Goal: Contribute content: Contribute content

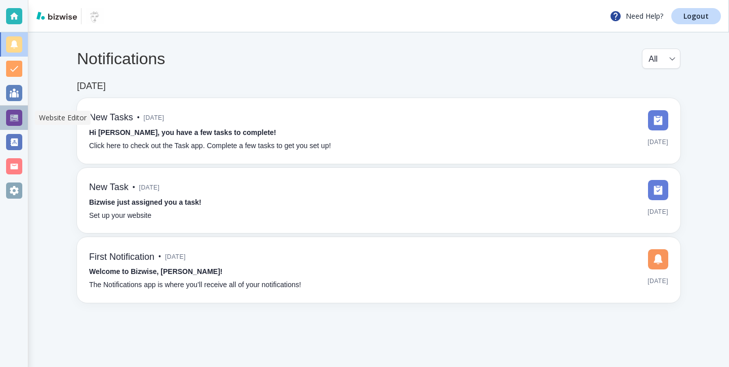
click at [27, 116] on div at bounding box center [14, 118] width 28 height 24
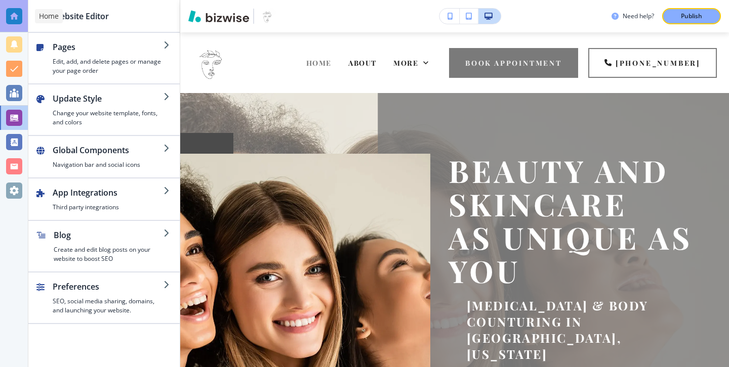
click at [12, 21] on div at bounding box center [14, 16] width 16 height 16
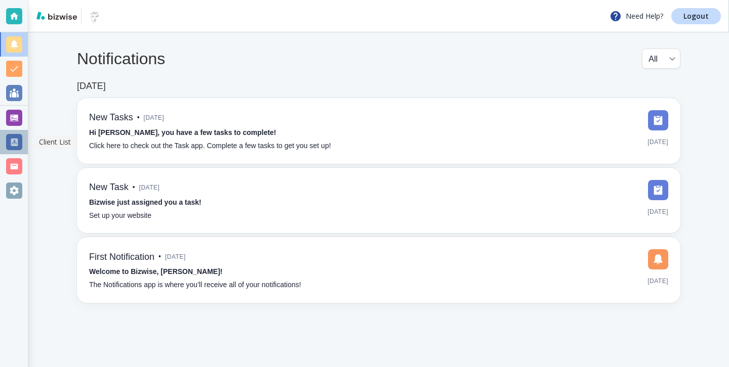
click at [16, 153] on div at bounding box center [14, 142] width 28 height 24
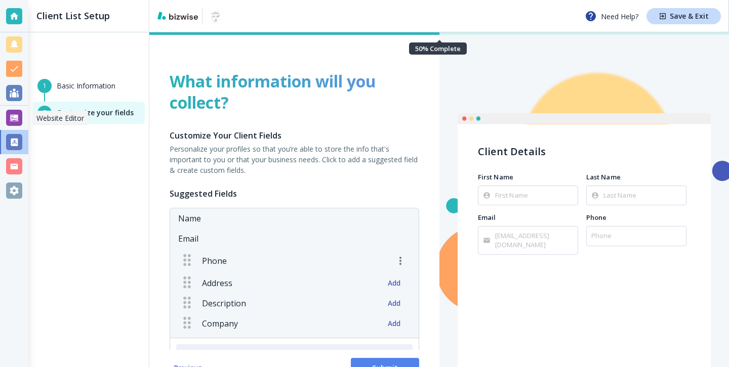
click at [12, 121] on div at bounding box center [14, 118] width 16 height 16
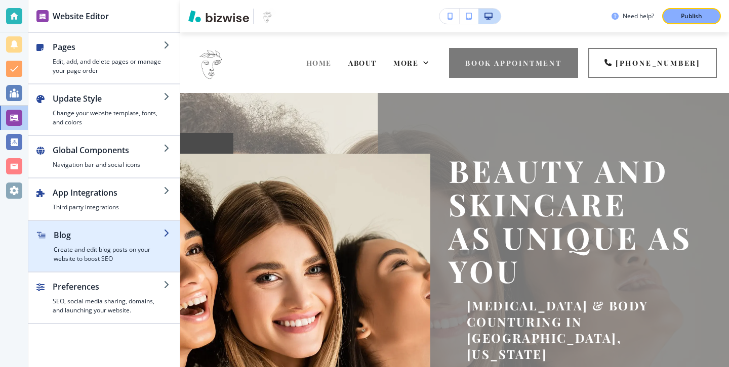
click at [140, 225] on div "button" at bounding box center [103, 225] width 151 height 8
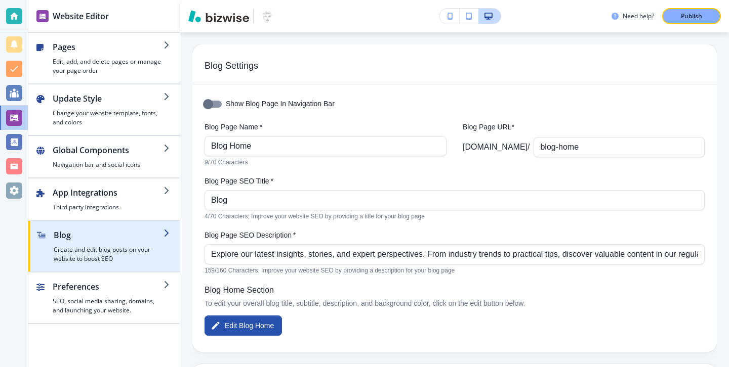
click at [115, 247] on h4 "Create and edit blog posts on your website to boost SEO" at bounding box center [109, 254] width 110 height 18
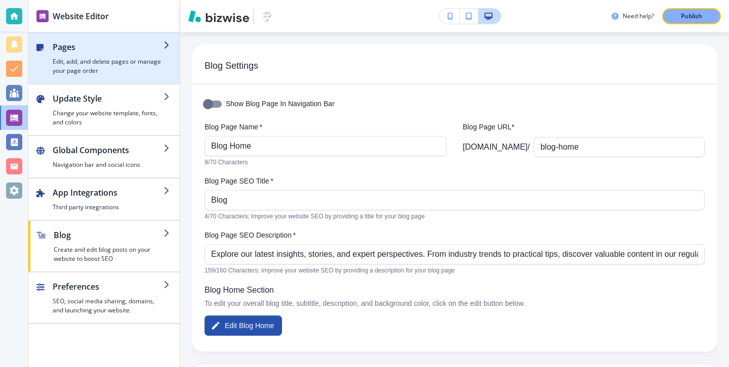
click at [115, 67] on h4 "Edit, add, and delete pages or manage your page order" at bounding box center [108, 66] width 111 height 18
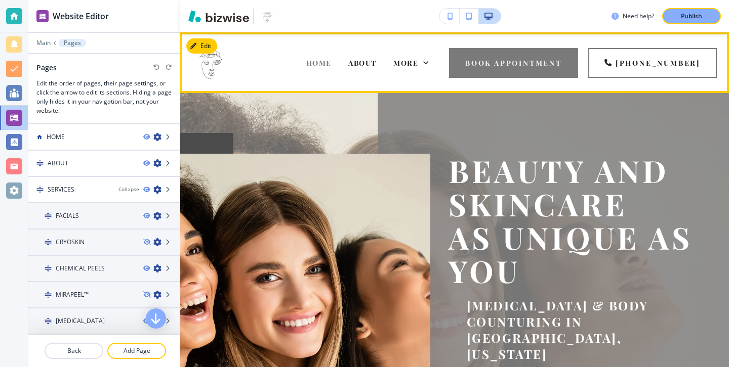
click at [437, 68] on div "More" at bounding box center [411, 63] width 52 height 40
click at [428, 64] on div "More" at bounding box center [410, 63] width 35 height 10
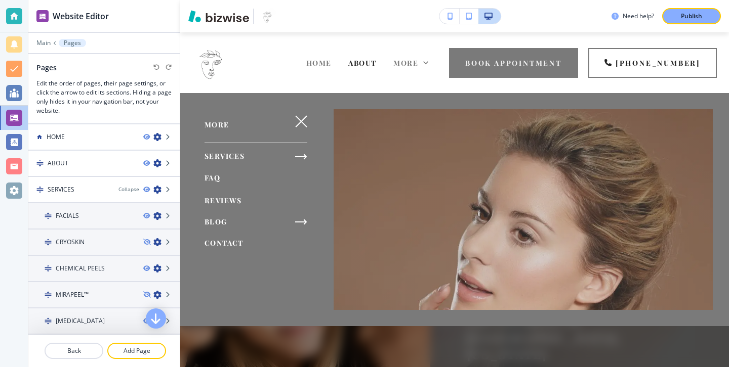
click at [216, 225] on span "BLOG" at bounding box center [215, 222] width 23 height 10
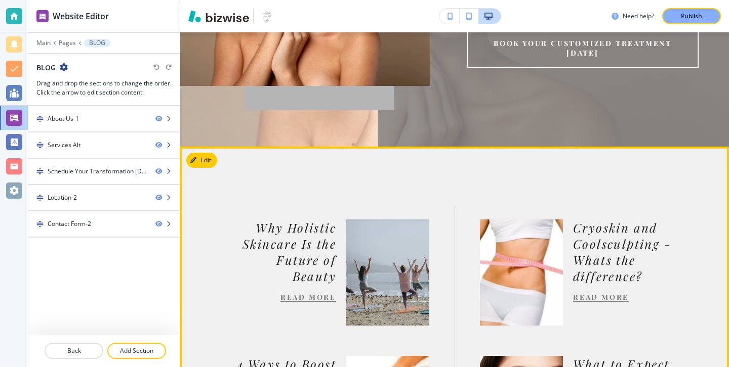
scroll to position [336, 0]
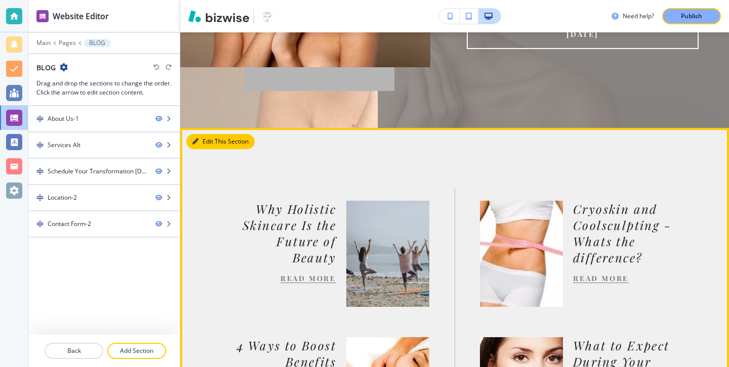
click at [214, 142] on button "Edit This Section" at bounding box center [220, 141] width 68 height 15
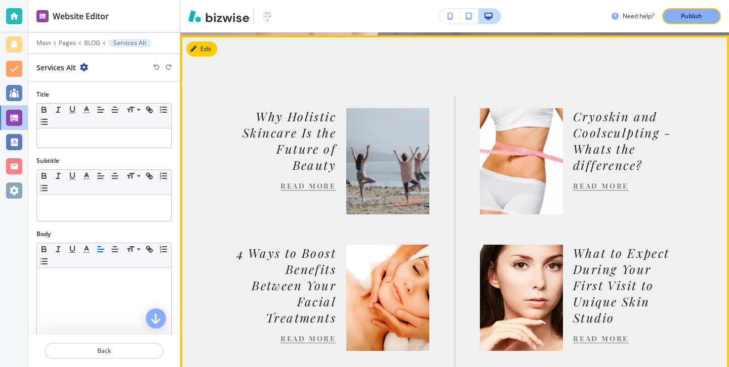
scroll to position [432, 0]
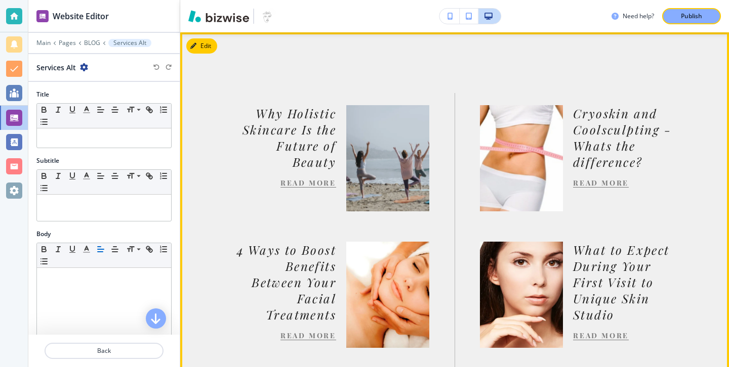
click at [323, 187] on link "READ MORE" at bounding box center [308, 183] width 56 height 10
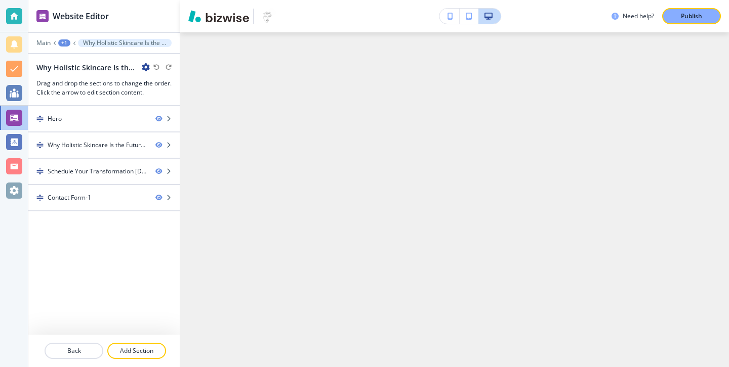
scroll to position [0, 0]
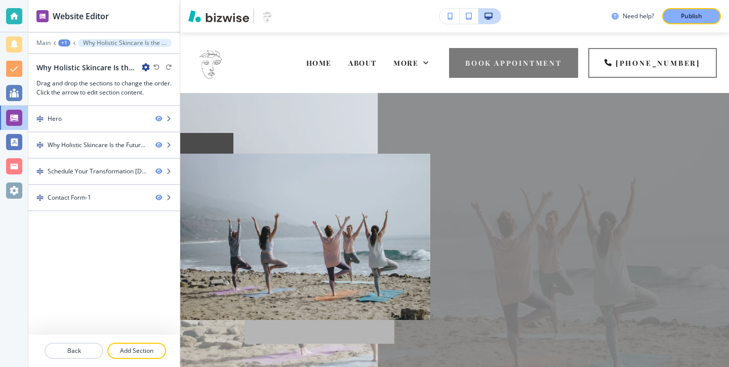
click at [142, 66] on icon "button" at bounding box center [146, 67] width 8 height 8
click at [152, 87] on p "Edit Page Settings" at bounding box center [174, 84] width 52 height 9
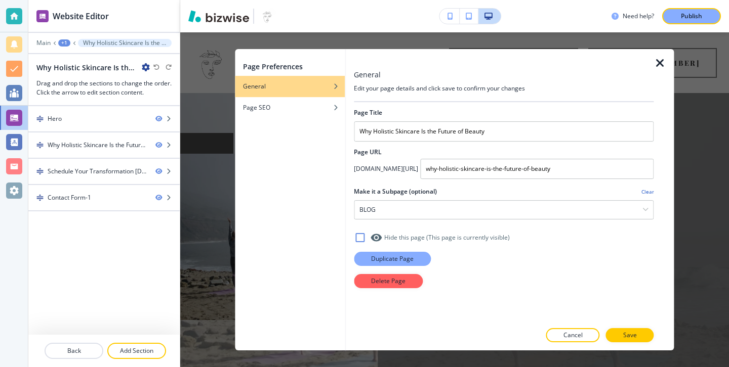
click at [409, 259] on p "Duplicate Page" at bounding box center [392, 258] width 43 height 9
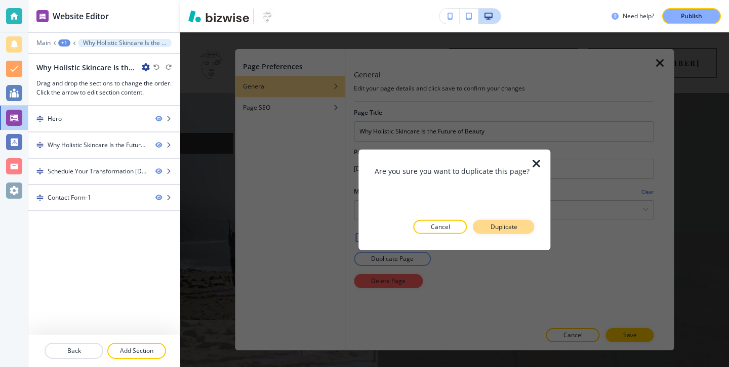
click at [508, 231] on button "Duplicate" at bounding box center [503, 227] width 61 height 14
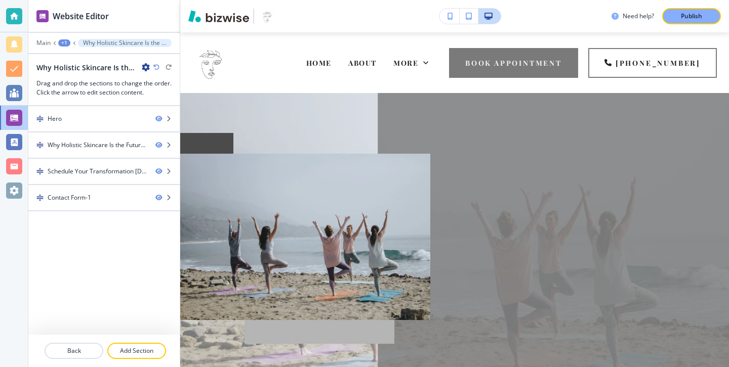
click at [144, 66] on icon "button" at bounding box center [146, 67] width 8 height 8
click at [176, 83] on p "Edit Page Settings" at bounding box center [174, 84] width 52 height 9
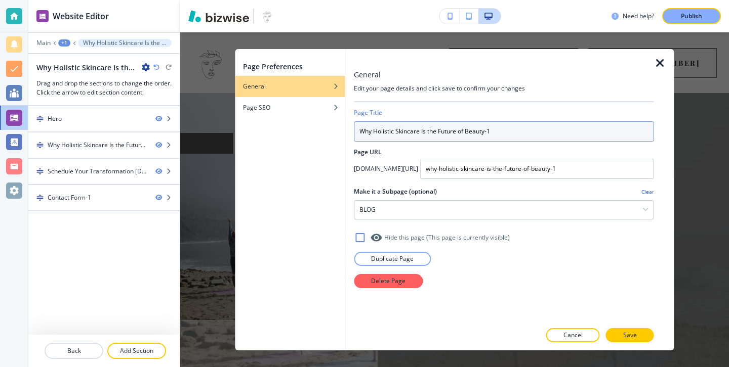
drag, startPoint x: 497, startPoint y: 133, endPoint x: 356, endPoint y: 133, distance: 141.2
click at [356, 133] on input "Why Holistic Skincare Is the Future of Beauty-1" at bounding box center [504, 131] width 300 height 20
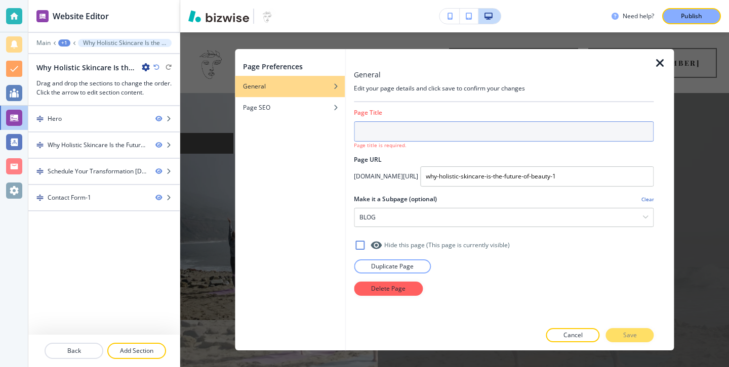
paste input "Microneedling vs. Chemical Peels: Which Skin Treatment Is Right for You?"
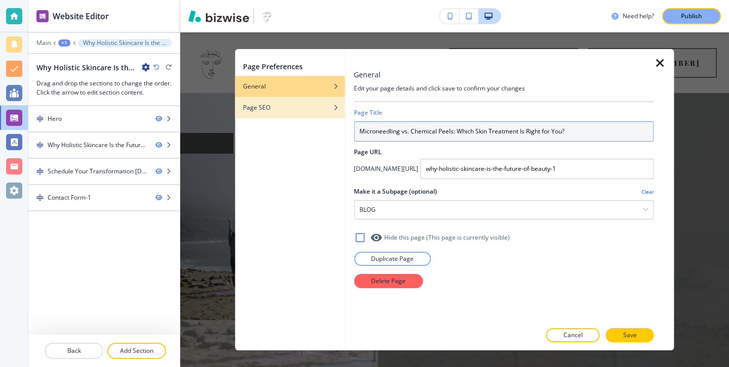
type input "Microneedling vs. Chemical Peels: Which Skin Treatment Is Right for You?"
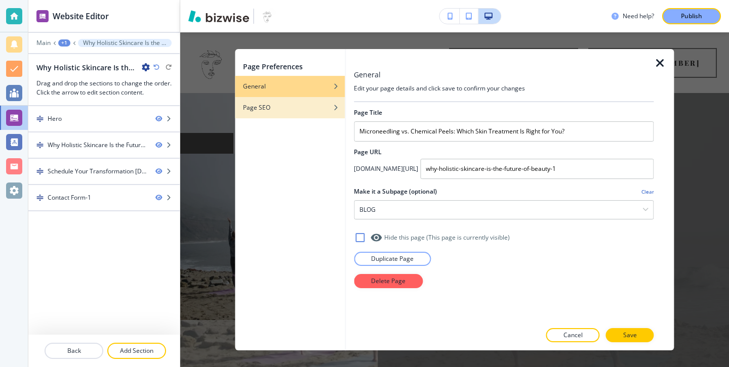
click at [299, 115] on div "button" at bounding box center [290, 115] width 110 height 6
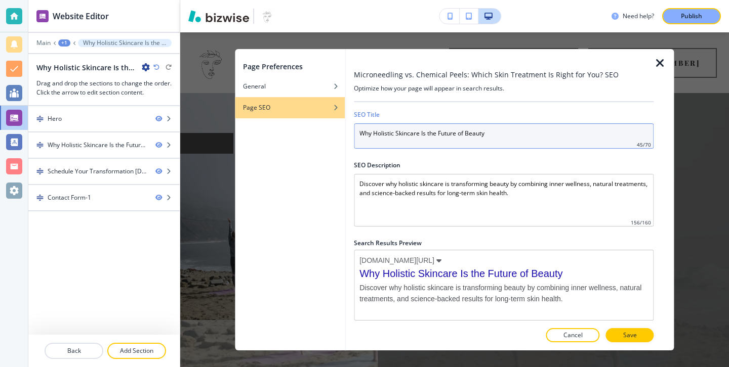
drag, startPoint x: 494, startPoint y: 135, endPoint x: 393, endPoint y: 136, distance: 101.2
click at [397, 135] on input "Why Holistic Skincare Is the Future of Beauty" at bounding box center [504, 135] width 300 height 25
drag, startPoint x: 359, startPoint y: 129, endPoint x: 555, endPoint y: 160, distance: 197.9
click at [555, 160] on div "SEO Title Why Holistic Skincare Is the Future of Beauty 45 / 70 SEO Description…" at bounding box center [504, 212] width 300 height 220
paste input "Microneedling vs. Chemical Peels: Which Skin Treatment Is Right for You?"
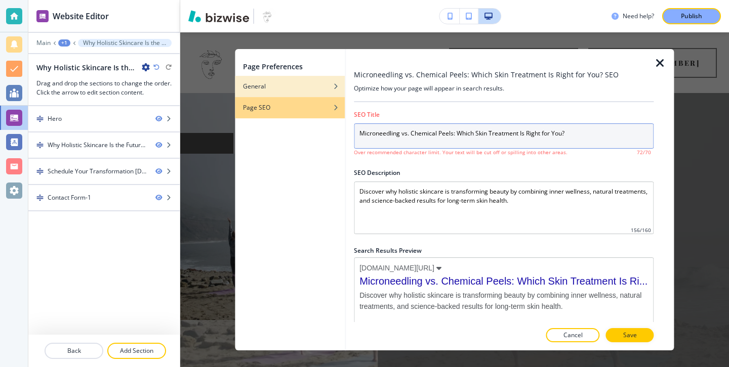
type input "Microneedling vs. Chemical Peels: Which Skin Treatment Is Right for You?"
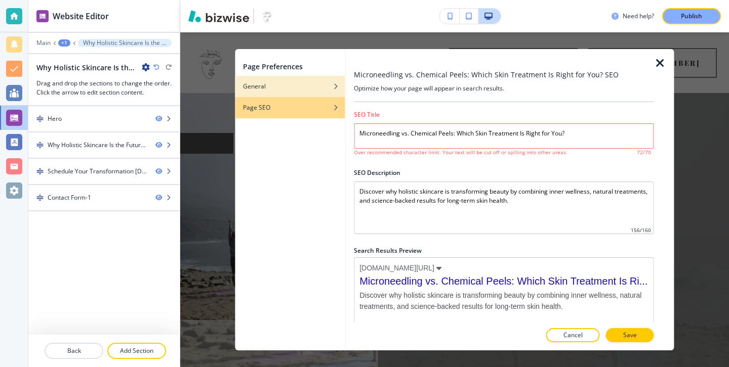
click at [323, 88] on div "General" at bounding box center [290, 86] width 110 height 9
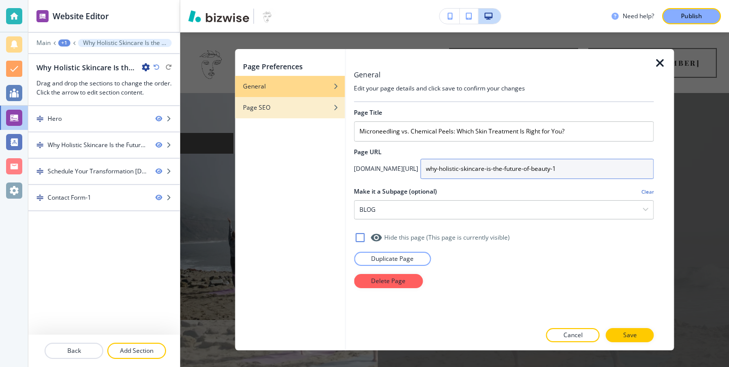
drag, startPoint x: 576, startPoint y: 168, endPoint x: 317, endPoint y: 116, distance: 264.1
click at [317, 116] on div "Page Preferences General Page SEO General Edit your page details and click save…" at bounding box center [454, 200] width 439 height 302
type input "i"
type input "microneedling-vs-chemical-peels-which-skin-treatment-is-right-for-you"
click at [330, 104] on div "Page SEO" at bounding box center [290, 107] width 110 height 9
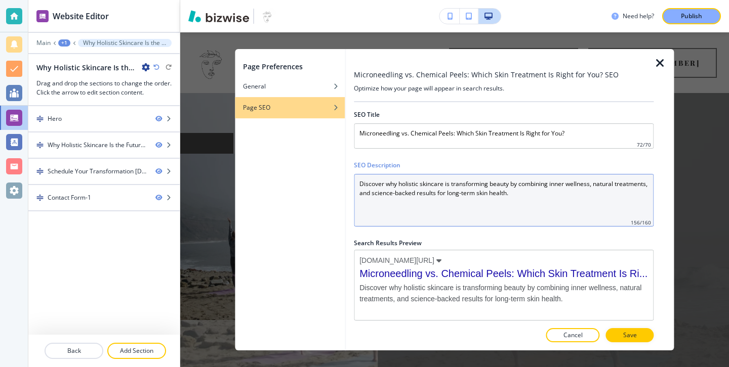
drag, startPoint x: 551, startPoint y: 201, endPoint x: 338, endPoint y: 187, distance: 213.5
click at [337, 187] on div "Page Preferences General Page SEO Microneedling vs. Chemical Peels: Which Skin …" at bounding box center [454, 200] width 439 height 302
paste Description "the benefits of microneedling and chemical peels, how they compare, and which t…"
type Description "Discover the benefits of microneedling and chemical peels, how they compare, an…"
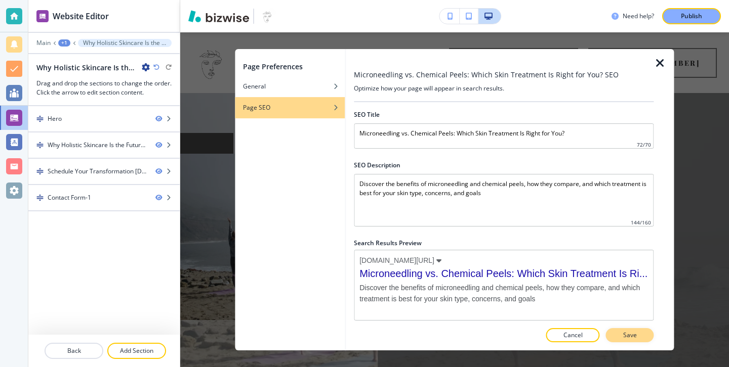
click at [615, 334] on button "Save" at bounding box center [630, 335] width 48 height 14
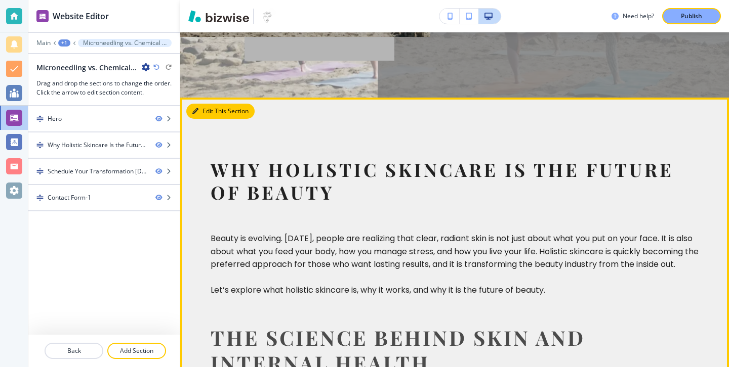
click at [208, 104] on button "Edit This Section" at bounding box center [220, 111] width 68 height 15
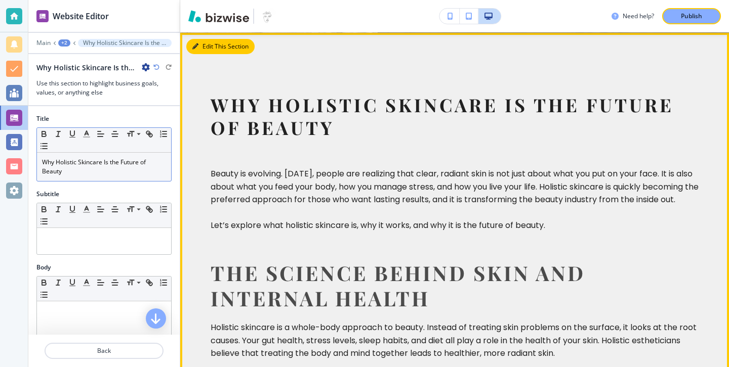
scroll to position [349, 0]
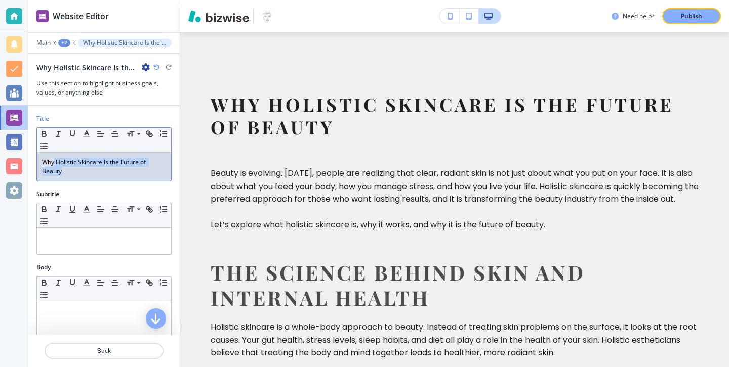
drag, startPoint x: 120, startPoint y: 172, endPoint x: 52, endPoint y: 163, distance: 69.3
click at [52, 163] on p "Why Holistic Skincare Is the Future of Beauty" at bounding box center [104, 167] width 124 height 18
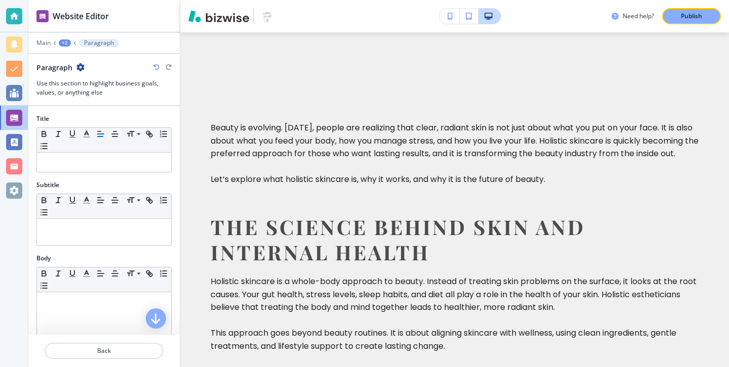
click at [129, 178] on div "Title Small Normal Large Huge" at bounding box center [103, 147] width 151 height 66
click at [133, 171] on div at bounding box center [104, 162] width 134 height 19
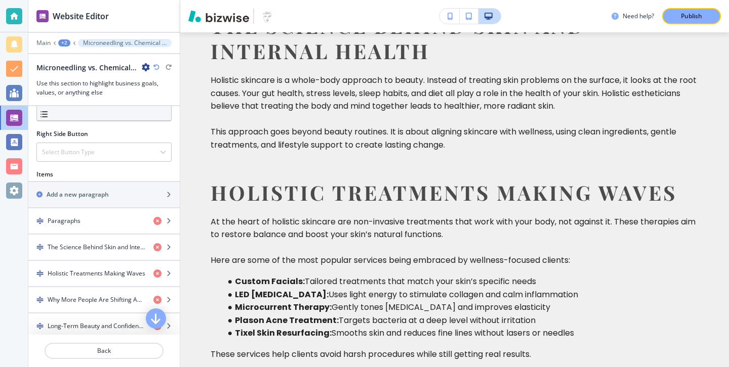
scroll to position [508, 0]
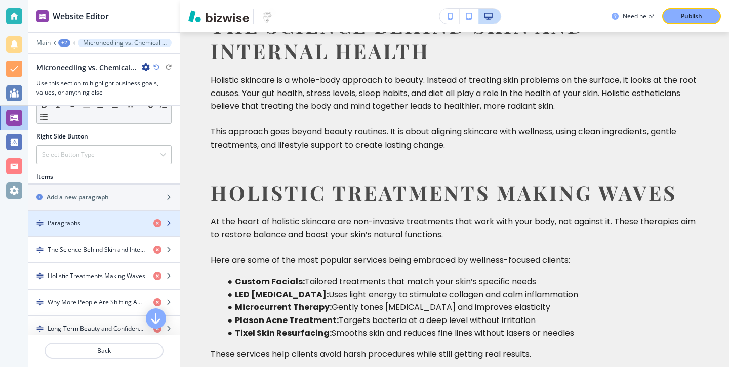
click at [158, 229] on div "button" at bounding box center [103, 232] width 151 height 8
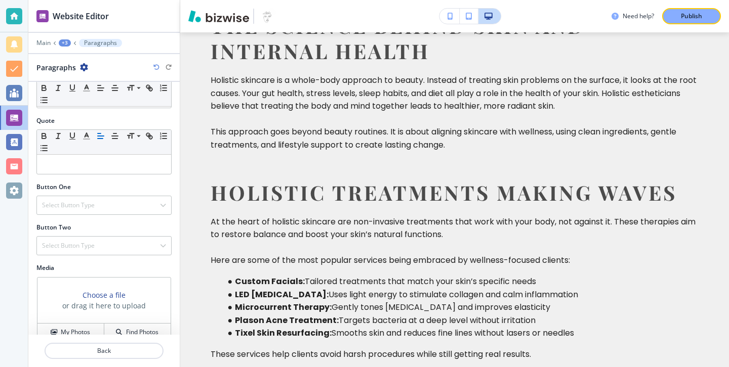
scroll to position [374, 0]
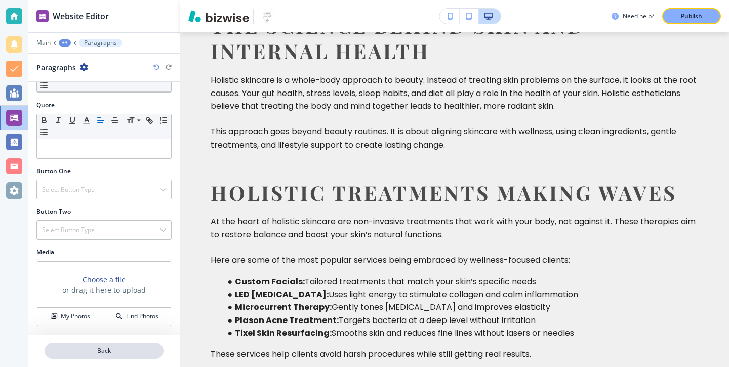
click at [83, 350] on p "Back" at bounding box center [104, 351] width 117 height 9
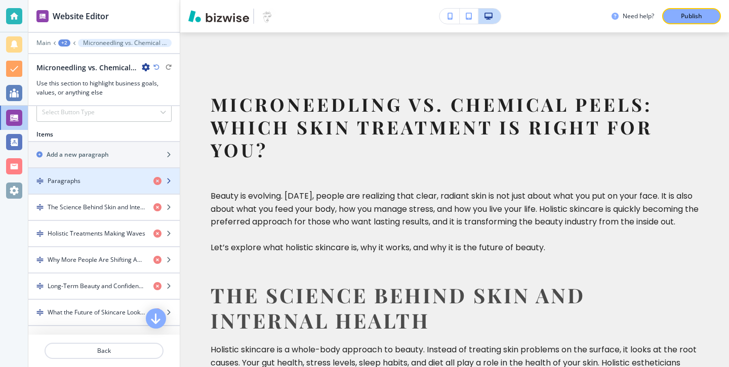
scroll to position [665, 0]
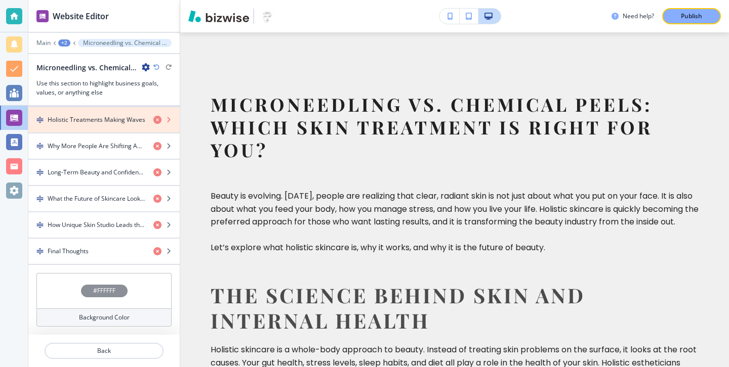
click at [156, 118] on icon "button" at bounding box center [157, 120] width 8 height 8
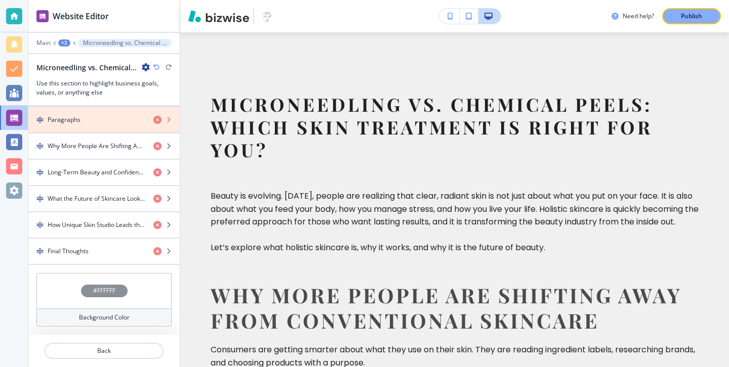
click at [156, 118] on icon "button" at bounding box center [157, 120] width 8 height 8
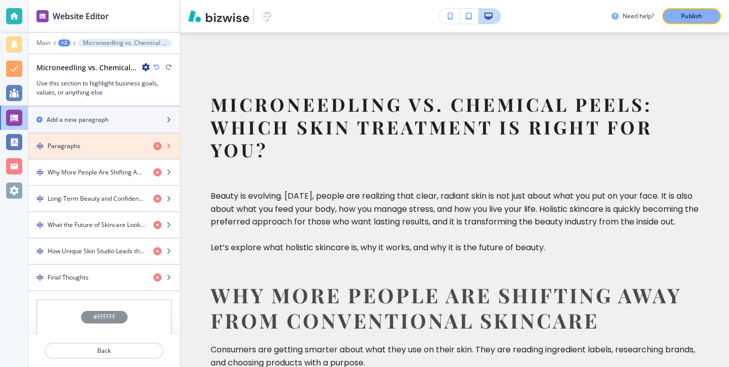
click at [156, 118] on div "Add a new paragraph" at bounding box center [92, 119] width 129 height 9
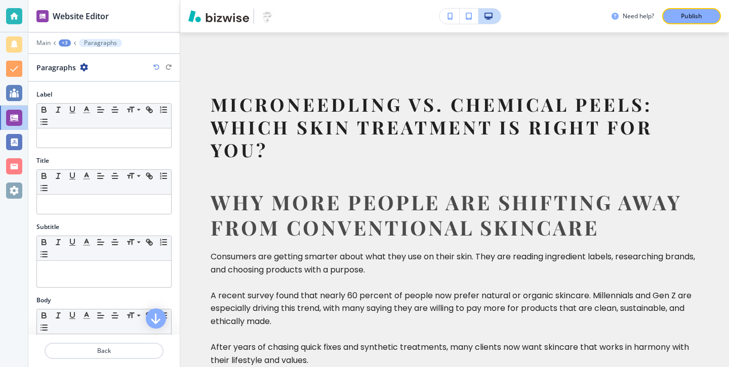
click at [156, 118] on div "Small Normal Large Huge" at bounding box center [104, 116] width 134 height 25
click at [75, 349] on p "Back" at bounding box center [104, 351] width 117 height 9
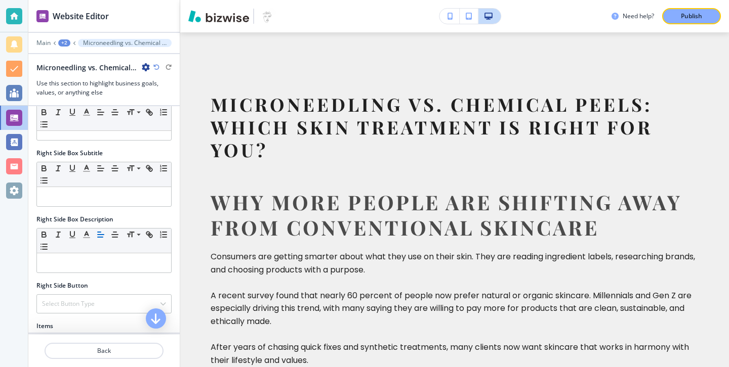
scroll to position [612, 0]
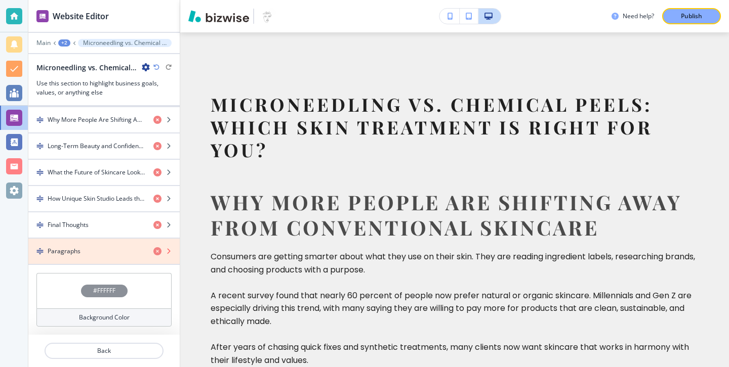
click at [158, 252] on icon "button" at bounding box center [157, 251] width 8 height 8
click at [158, 248] on icon "button" at bounding box center [157, 251] width 8 height 8
click at [156, 251] on icon "button" at bounding box center [157, 251] width 8 height 8
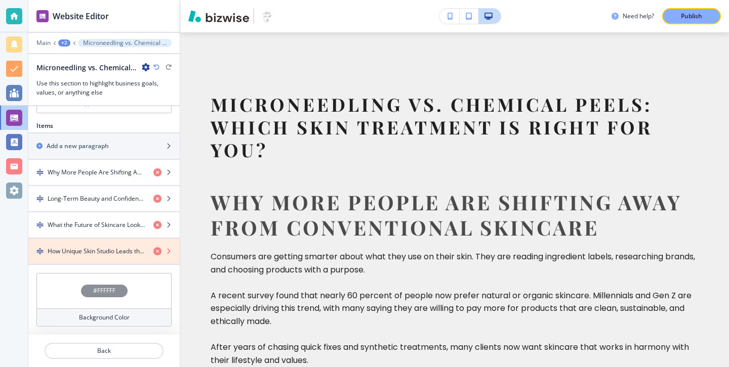
click at [156, 251] on icon "button" at bounding box center [157, 251] width 8 height 8
click at [156, 252] on icon "button" at bounding box center [157, 251] width 8 height 8
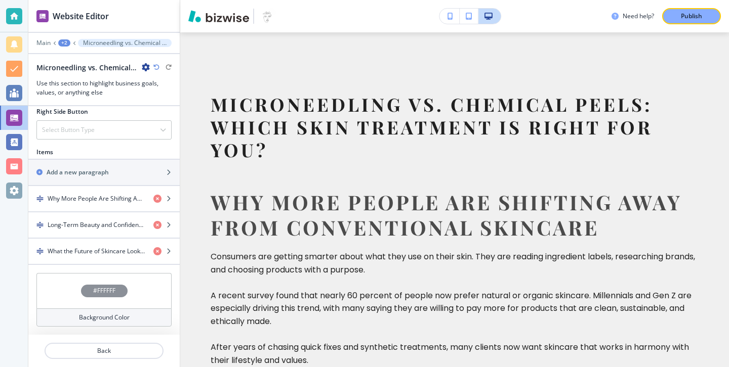
scroll to position [533, 0]
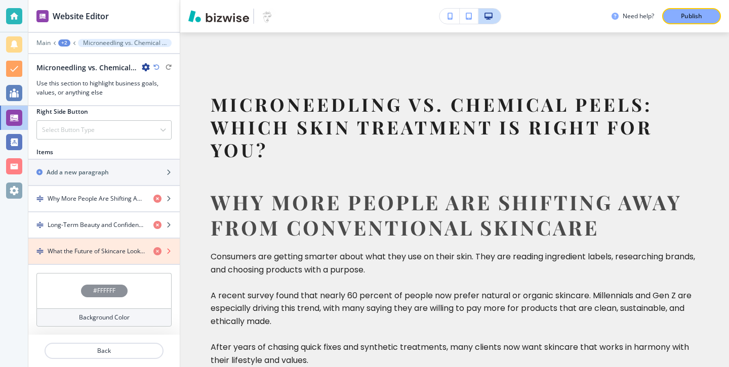
click at [156, 250] on icon "button" at bounding box center [157, 251] width 8 height 8
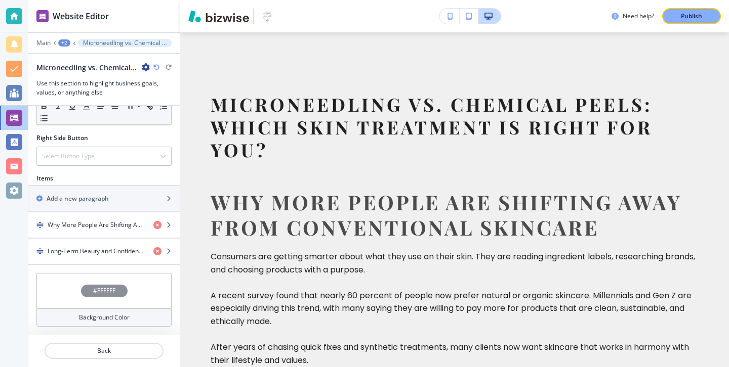
scroll to position [507, 0]
click at [156, 246] on div "button" at bounding box center [103, 243] width 151 height 8
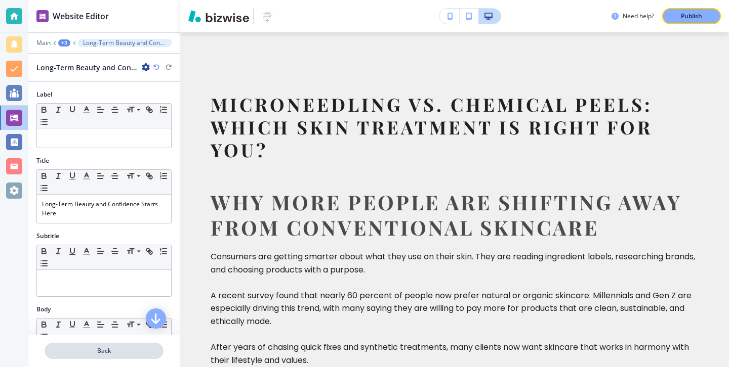
click at [123, 352] on p "Back" at bounding box center [104, 351] width 117 height 9
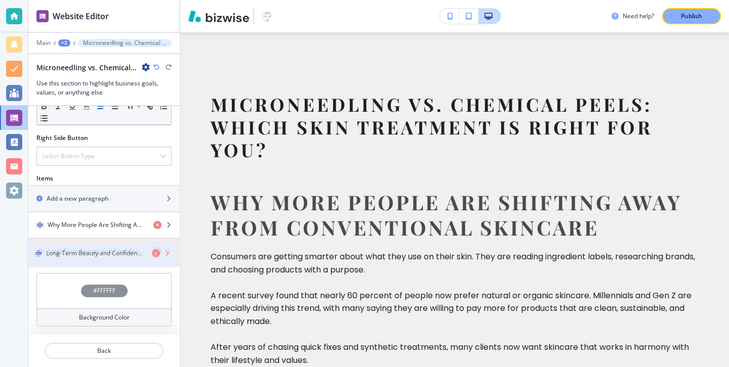
click at [157, 249] on div "Long-Term Beauty and Confidence Starts Here" at bounding box center [103, 251] width 151 height 9
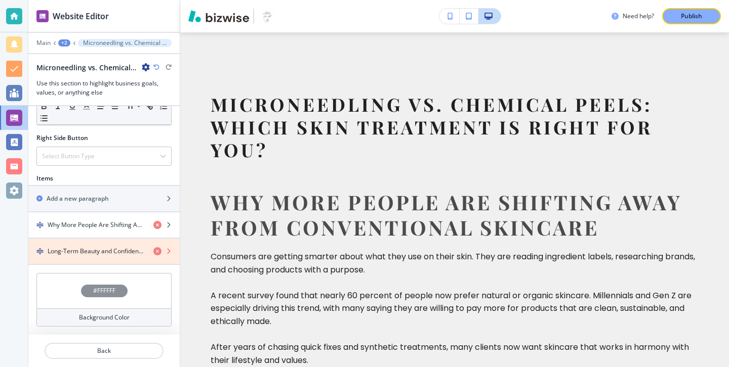
click at [157, 249] on icon "button" at bounding box center [157, 251] width 8 height 8
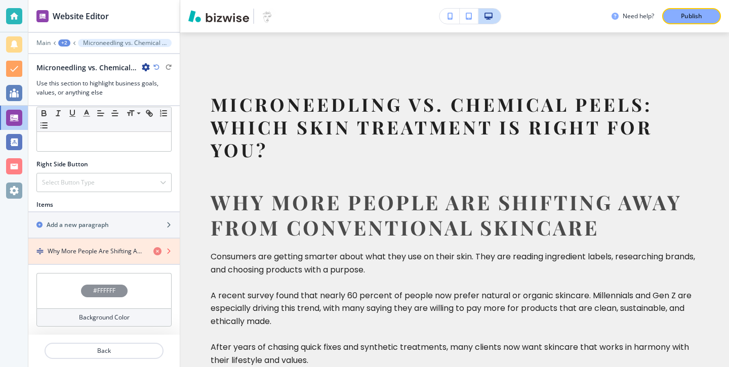
click at [155, 254] on icon "button" at bounding box center [157, 251] width 8 height 8
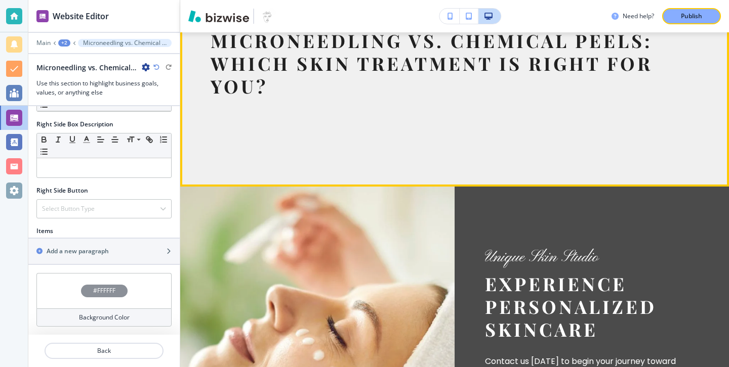
scroll to position [397, 0]
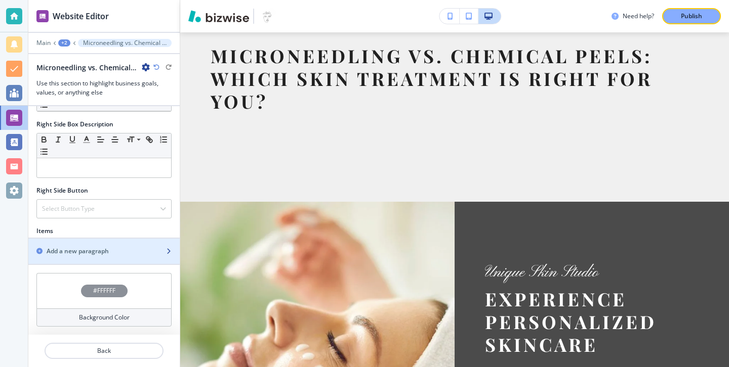
click at [158, 247] on div "Add a new paragraph" at bounding box center [103, 251] width 151 height 9
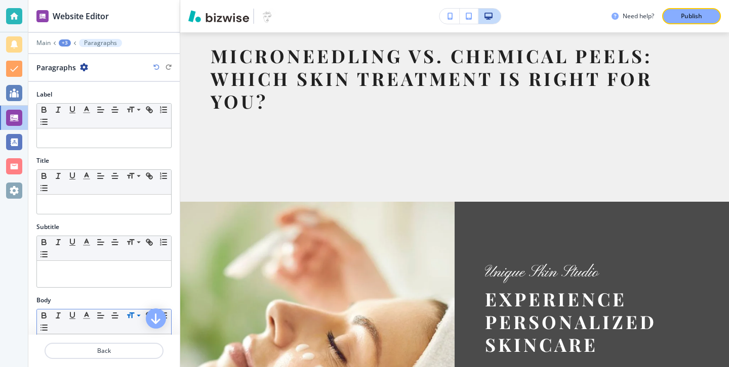
scroll to position [93, 0]
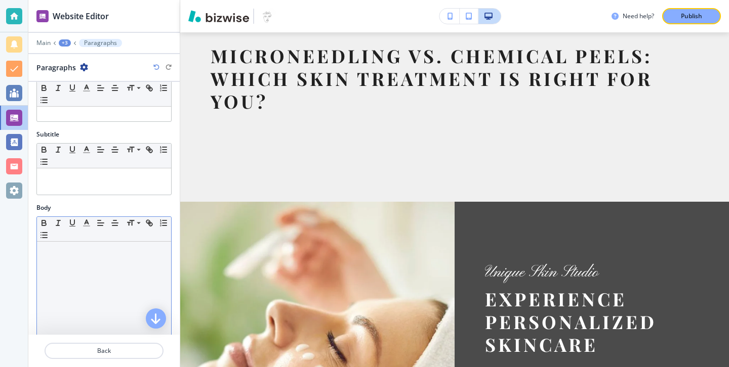
click at [120, 311] on div at bounding box center [104, 308] width 134 height 132
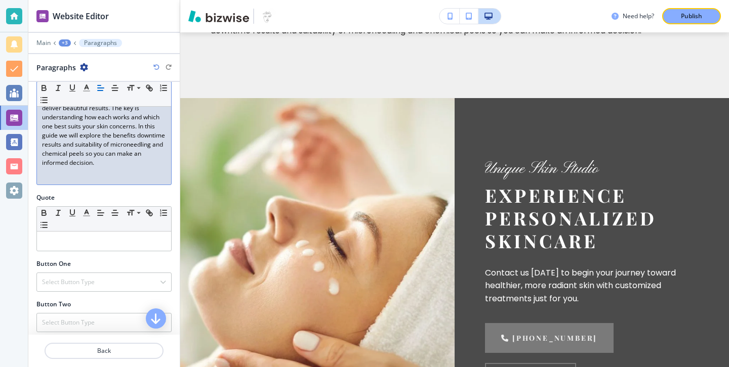
scroll to position [374, 0]
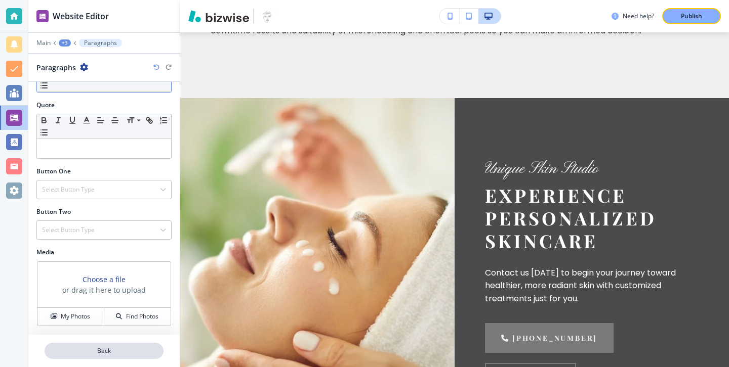
click at [103, 348] on p "Back" at bounding box center [104, 351] width 117 height 9
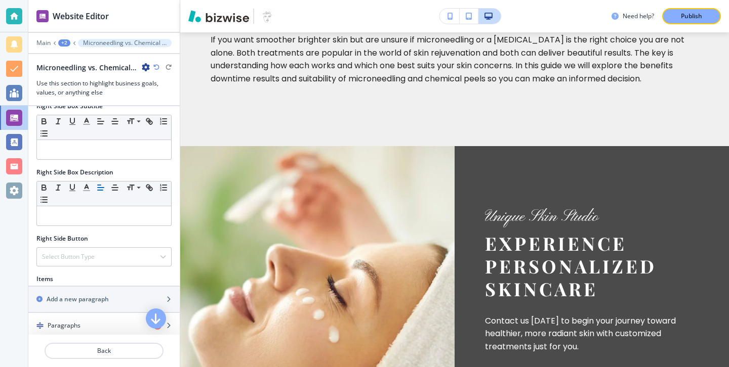
scroll to position [481, 0]
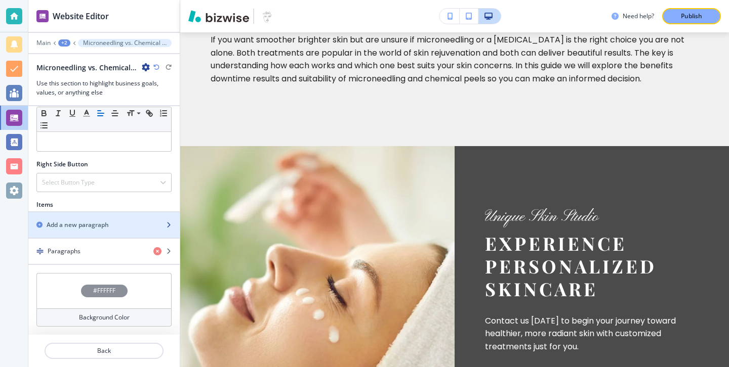
click at [108, 233] on div "button" at bounding box center [103, 234] width 151 height 8
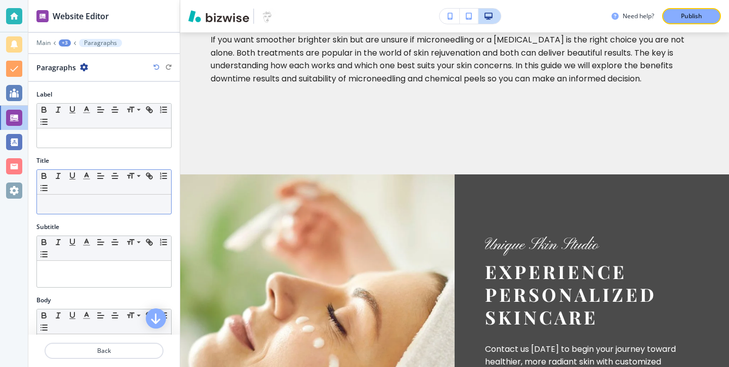
click at [113, 198] on div at bounding box center [104, 204] width 134 height 19
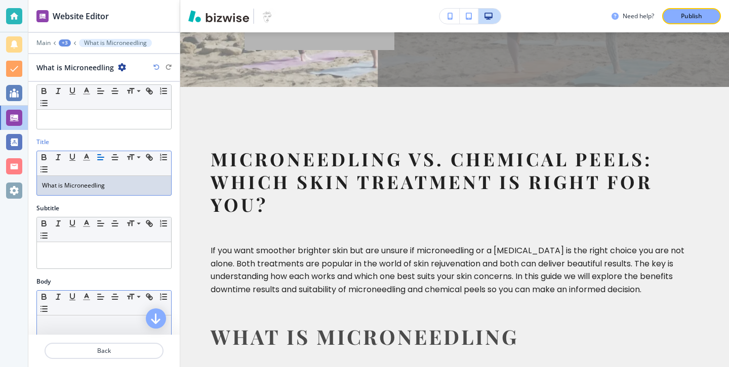
scroll to position [0, 0]
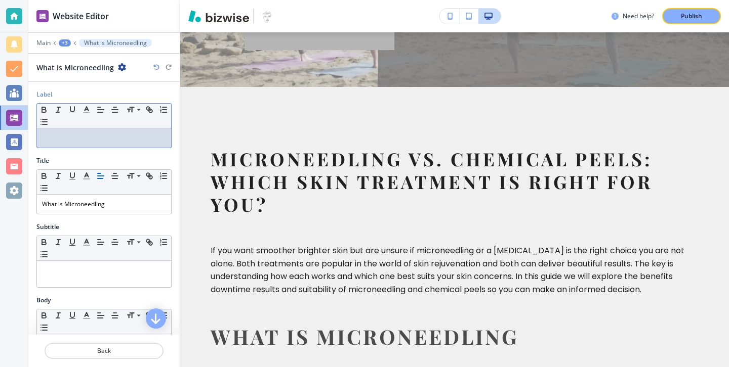
click at [115, 148] on div "Label Small Normal Large Huge" at bounding box center [103, 123] width 151 height 66
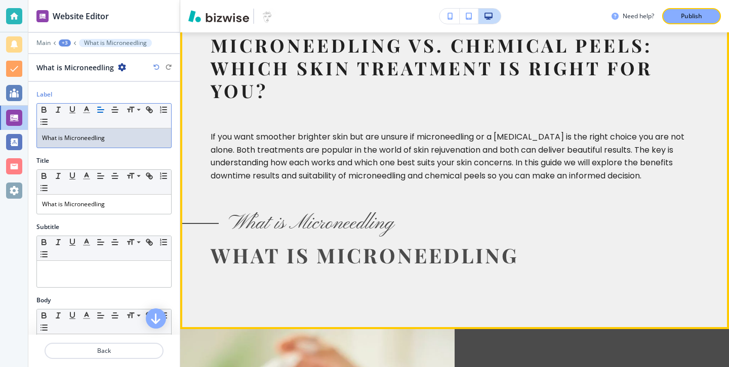
scroll to position [478, 0]
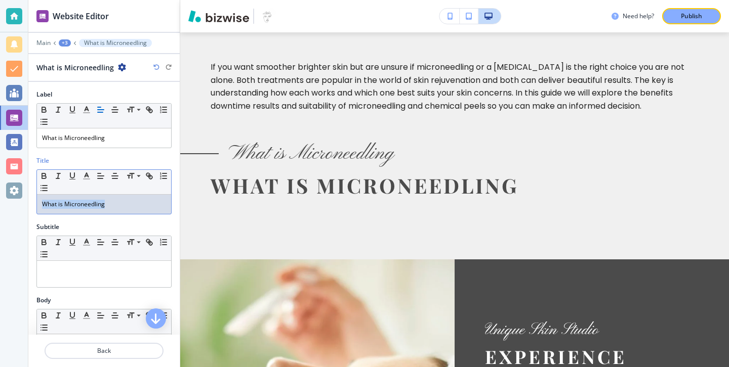
drag, startPoint x: 156, startPoint y: 207, endPoint x: 14, endPoint y: 199, distance: 141.9
click at [14, 199] on div "Website Editor Main +3 What is Microneedling What is Microneedling Label Small …" at bounding box center [364, 183] width 729 height 367
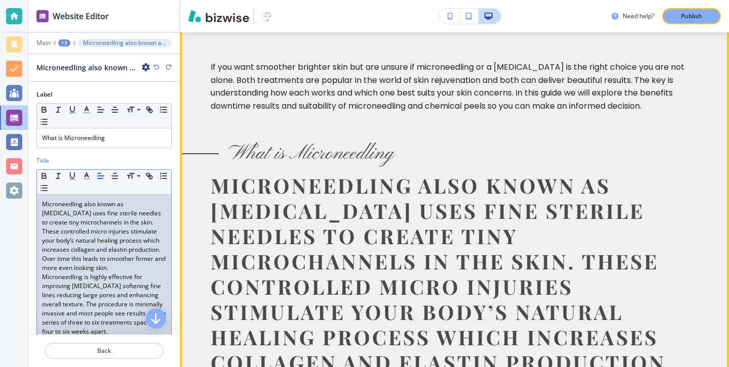
scroll to position [0, 0]
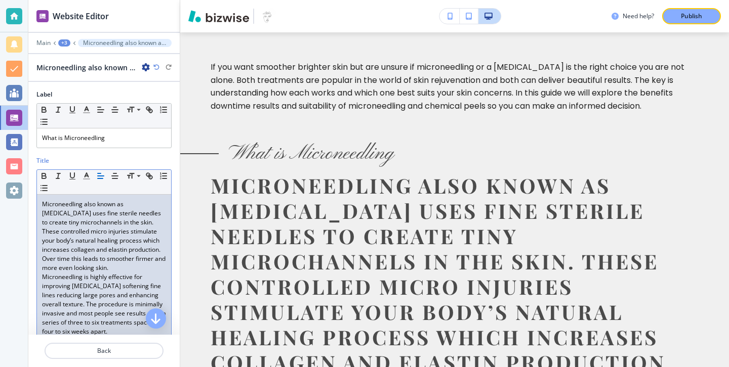
click at [158, 266] on p "Microneedling also known as [MEDICAL_DATA] uses fine sterile needles to create …" at bounding box center [104, 236] width 124 height 73
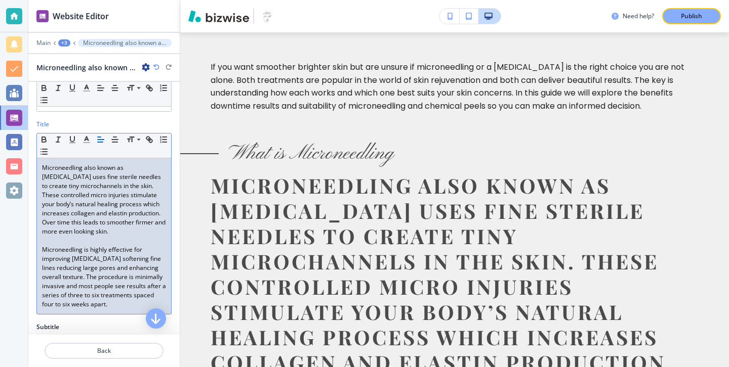
scroll to position [96, 0]
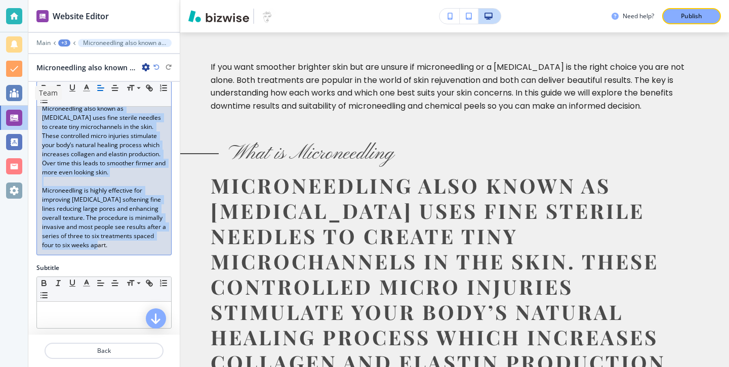
drag, startPoint x: 126, startPoint y: 248, endPoint x: 15, endPoint y: 89, distance: 194.4
click at [15, 89] on div "Website Editor Main +3 Microneedling also known as [MEDICAL_DATA] uses fine ste…" at bounding box center [364, 183] width 729 height 367
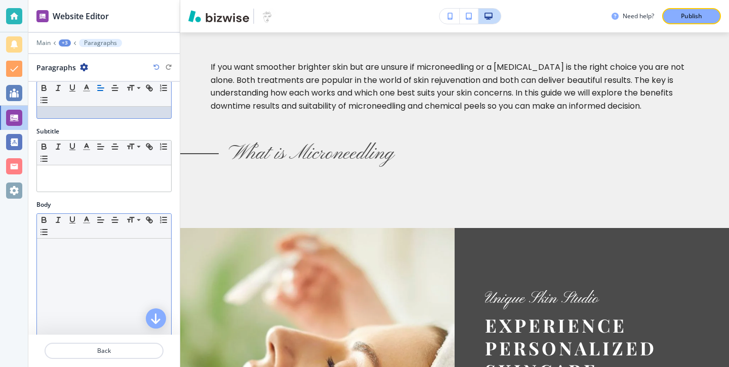
click at [61, 275] on div at bounding box center [104, 305] width 134 height 132
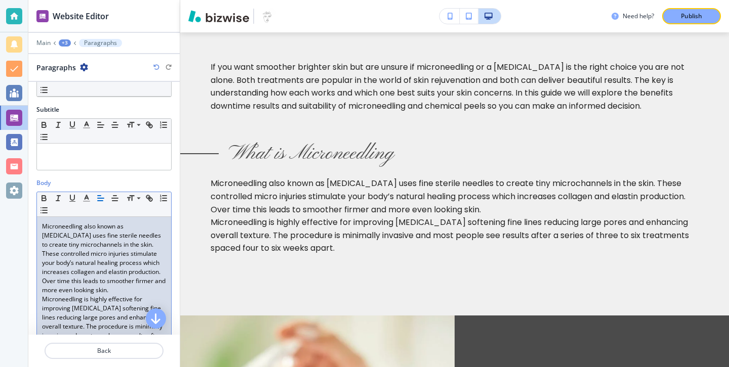
scroll to position [157, 0]
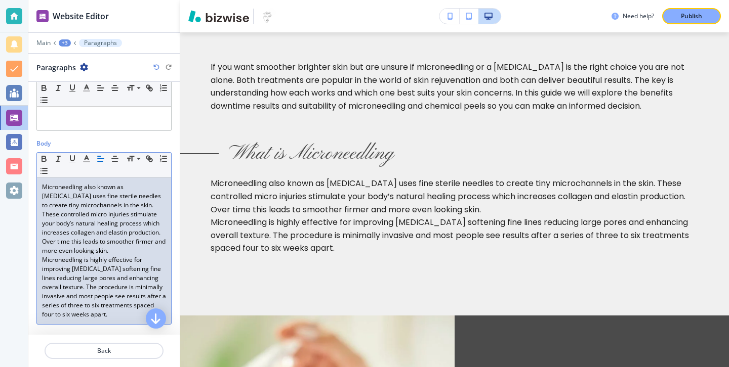
click at [132, 251] on p "Microneedling also known as [MEDICAL_DATA] uses fine sterile needles to create …" at bounding box center [104, 219] width 124 height 73
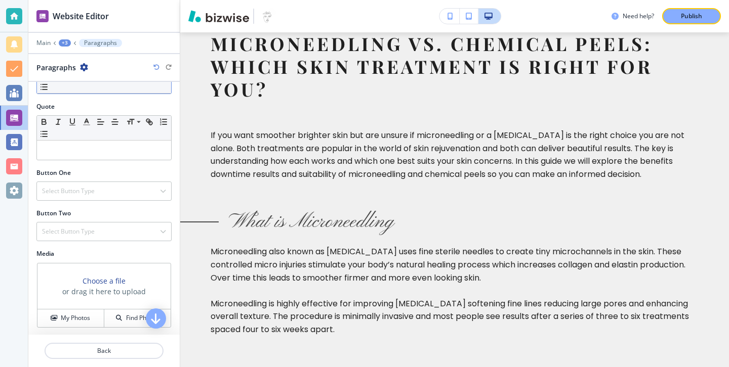
scroll to position [398, 0]
click at [101, 347] on p "Back" at bounding box center [104, 351] width 117 height 9
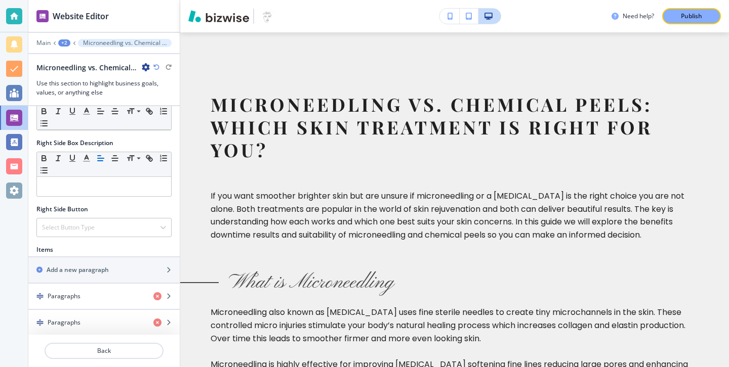
scroll to position [507, 0]
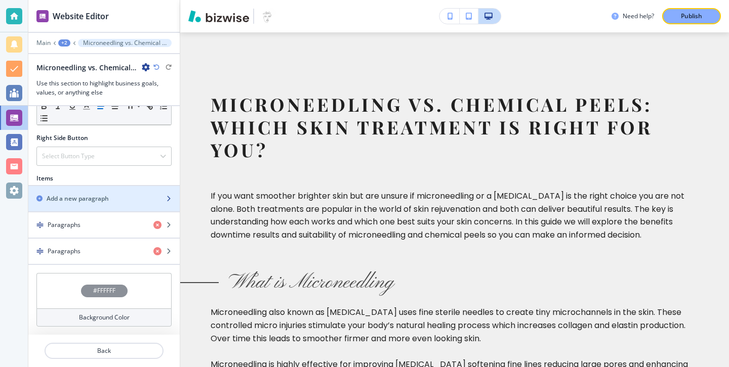
click at [113, 208] on div "button" at bounding box center [103, 207] width 151 height 8
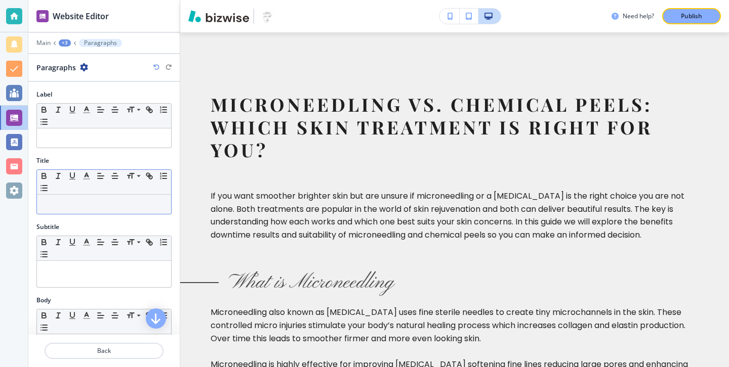
click at [163, 201] on p at bounding box center [104, 204] width 124 height 9
click at [147, 151] on div "Label Small Normal Large Huge" at bounding box center [103, 123] width 151 height 66
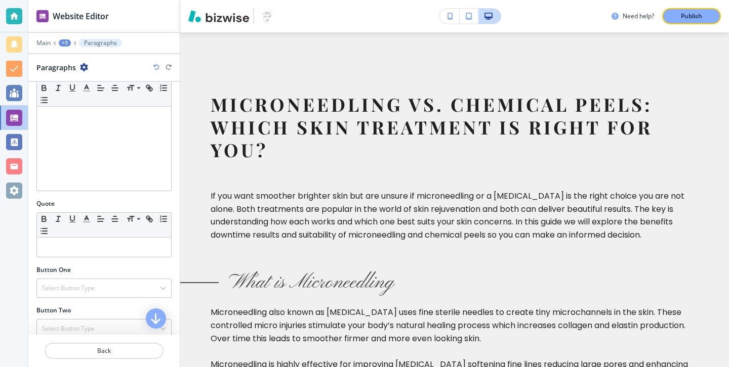
scroll to position [258, 0]
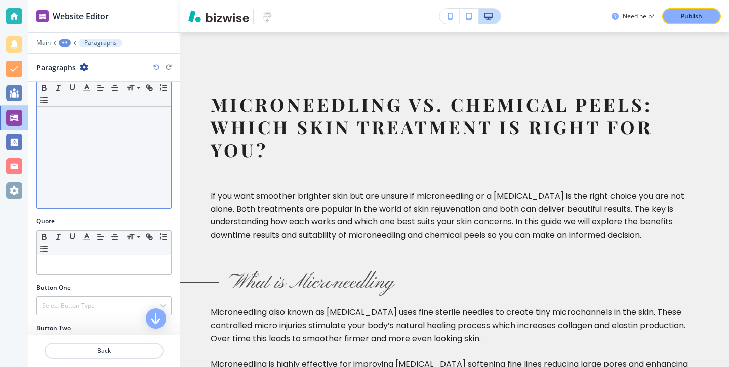
click at [139, 178] on div at bounding box center [104, 143] width 134 height 132
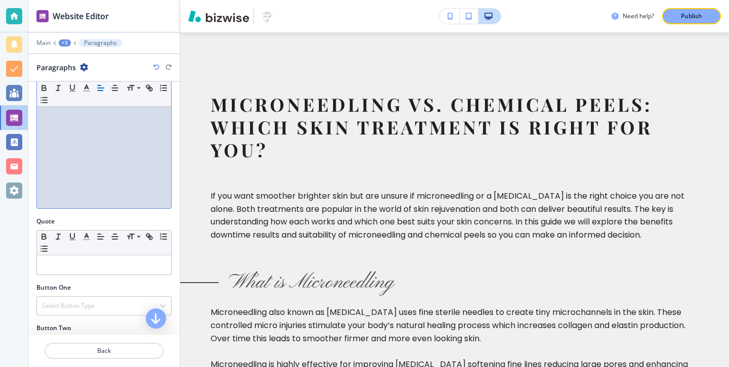
scroll to position [0, 0]
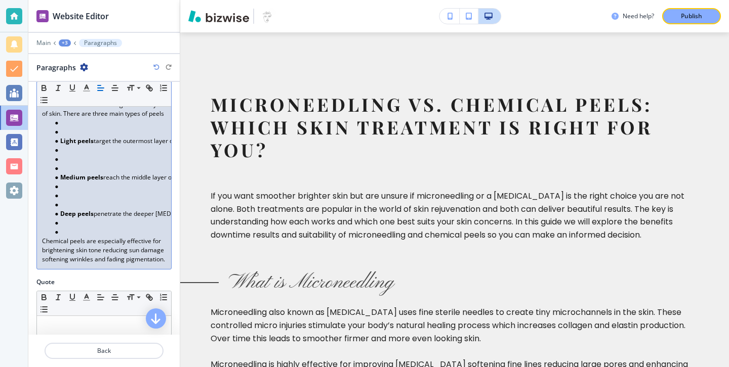
click at [74, 235] on li at bounding box center [108, 232] width 115 height 9
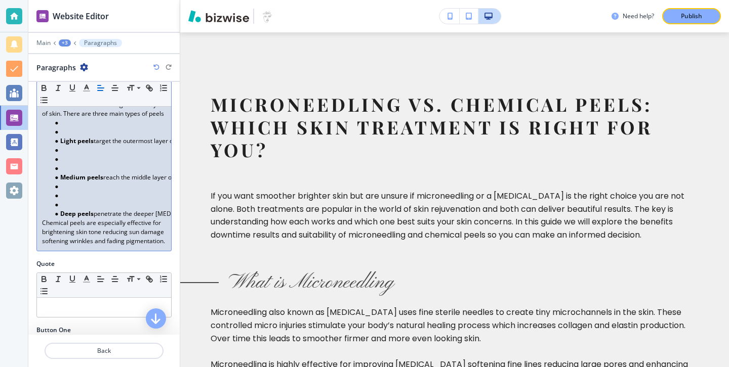
click at [67, 203] on li at bounding box center [108, 204] width 115 height 9
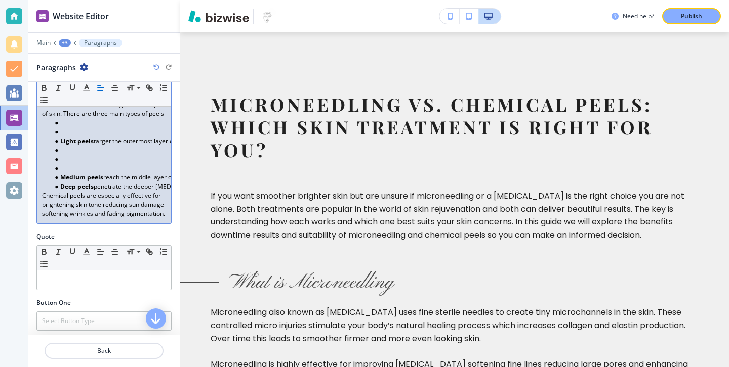
scroll to position [230, 0]
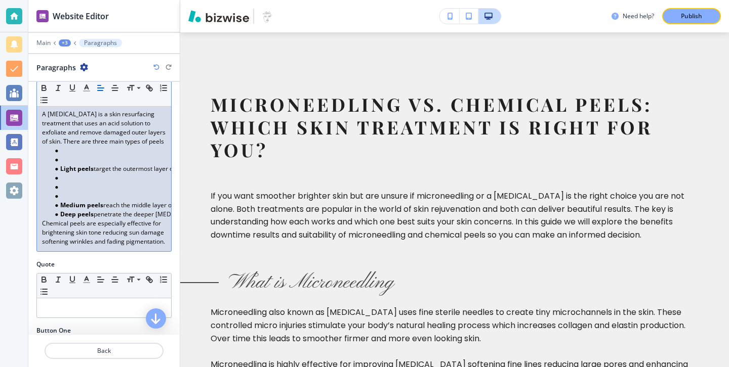
click at [67, 210] on strong "Deep peels" at bounding box center [76, 214] width 33 height 9
click at [67, 199] on li at bounding box center [108, 196] width 115 height 9
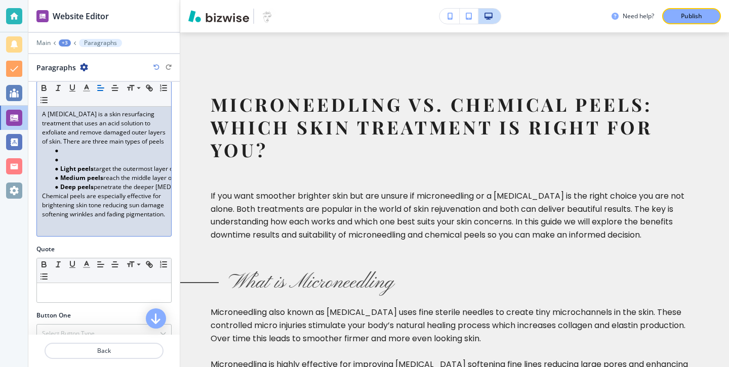
click at [66, 158] on li at bounding box center [108, 159] width 115 height 9
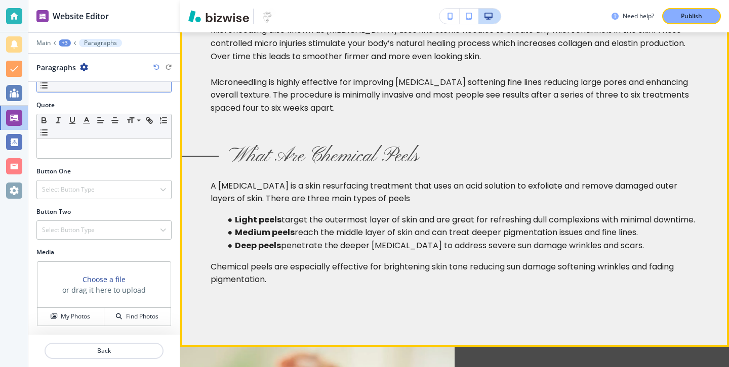
scroll to position [661, 0]
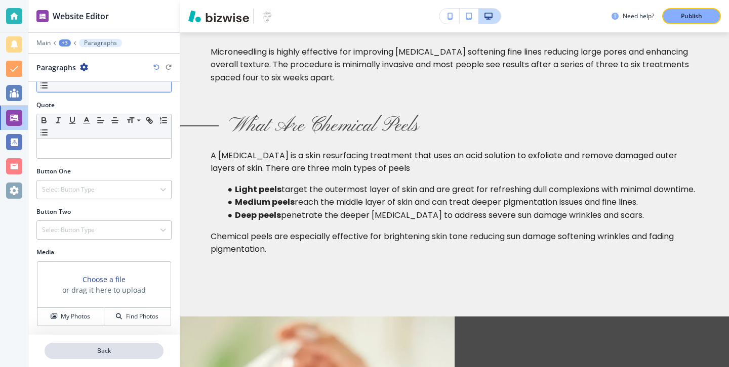
click at [92, 346] on button "Back" at bounding box center [104, 351] width 119 height 16
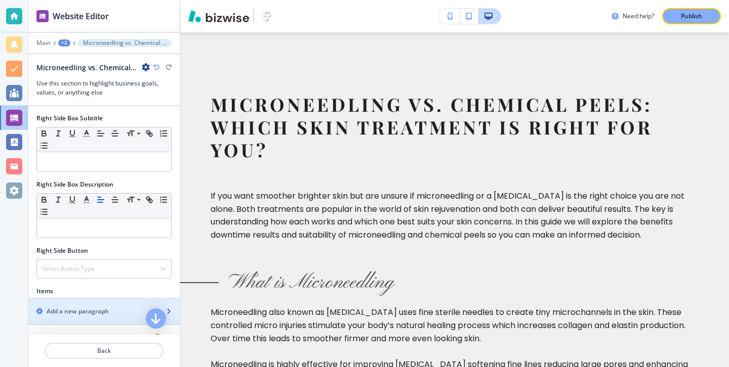
scroll to position [533, 0]
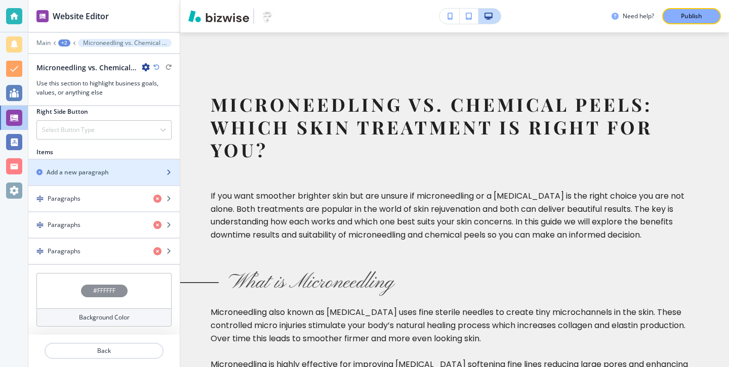
click at [122, 165] on div "button" at bounding box center [103, 164] width 151 height 8
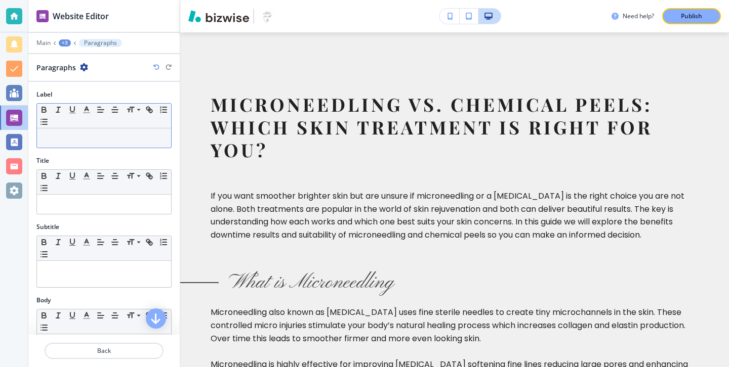
click at [159, 137] on p at bounding box center [104, 138] width 124 height 9
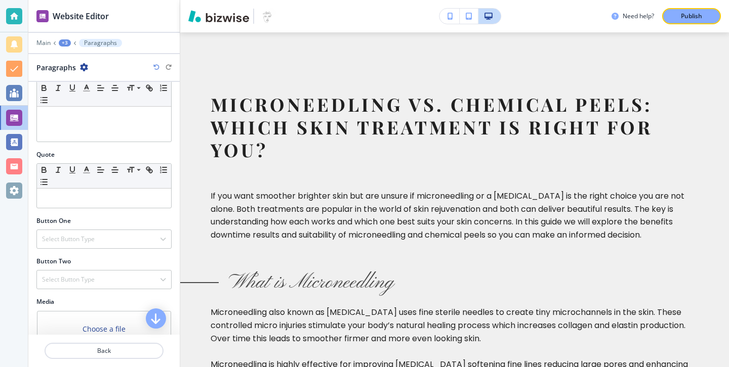
scroll to position [236, 0]
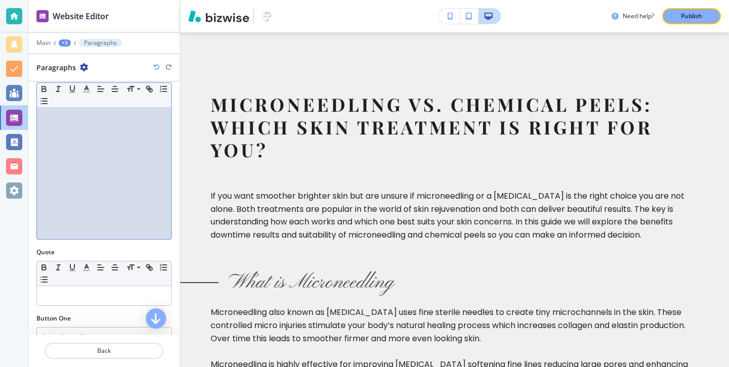
click at [99, 204] on div at bounding box center [104, 174] width 134 height 132
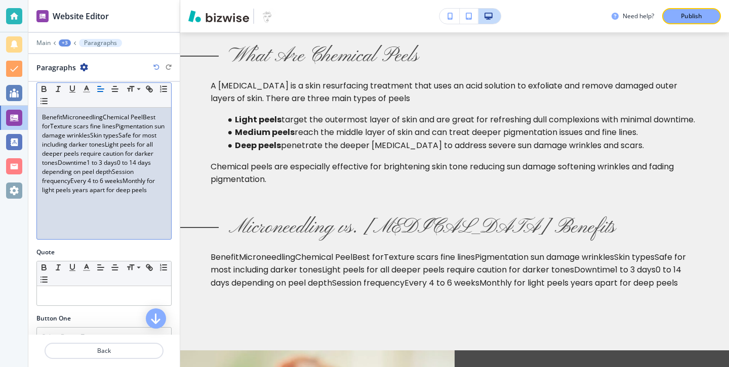
scroll to position [200, 0]
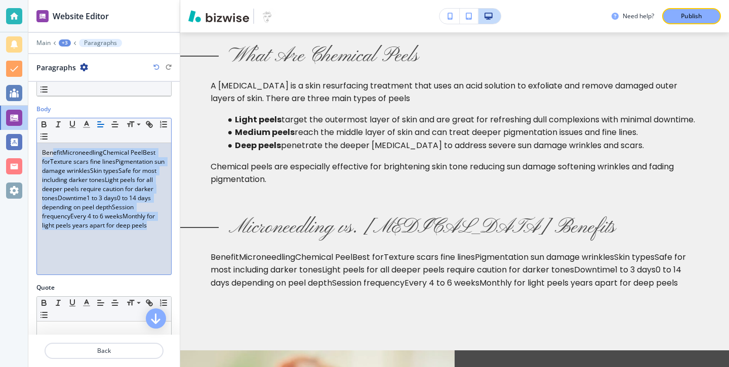
drag, startPoint x: 160, startPoint y: 226, endPoint x: 53, endPoint y: 141, distance: 136.1
click at [53, 143] on div "BenefitMicroneedlingChemical PeelBest forTexture scars fine linesPigmentation s…" at bounding box center [104, 209] width 134 height 132
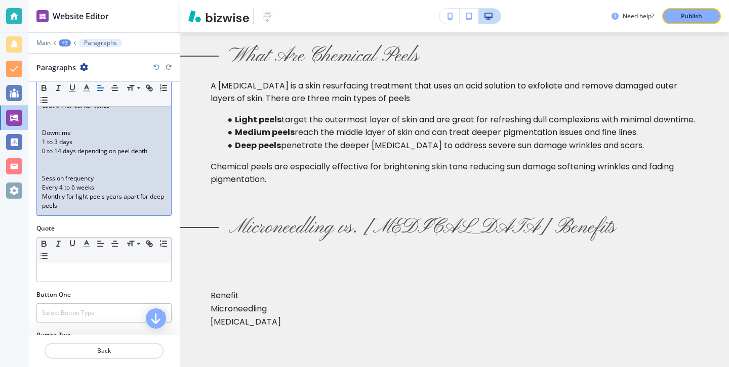
scroll to position [375, 0]
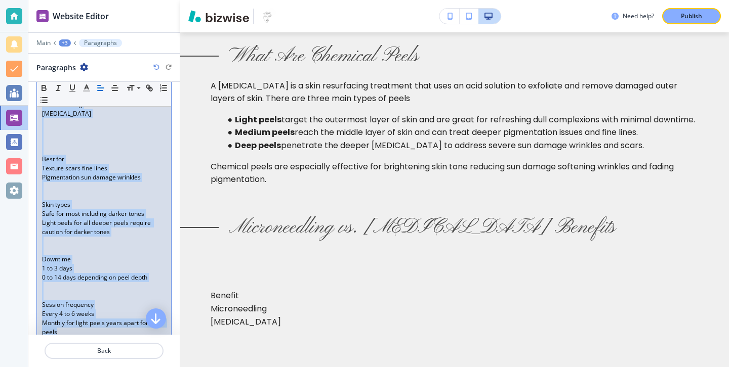
drag, startPoint x: 98, startPoint y: 237, endPoint x: 72, endPoint y: 80, distance: 159.5
click at [72, 79] on div "Website Editor Main +3 Paragraphs Paragraphs Label Small Normal Large Huge Micr…" at bounding box center [103, 183] width 151 height 367
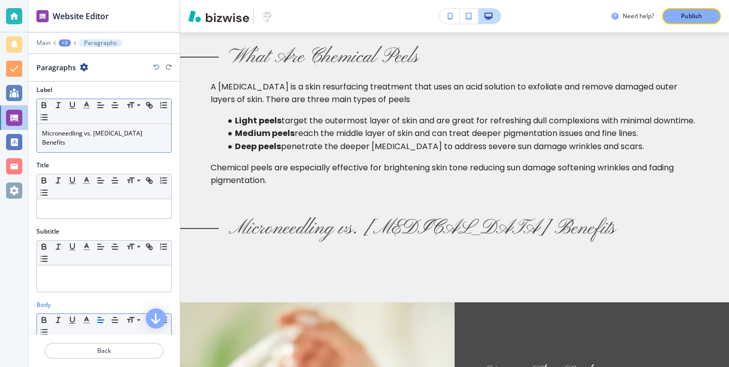
scroll to position [0, 0]
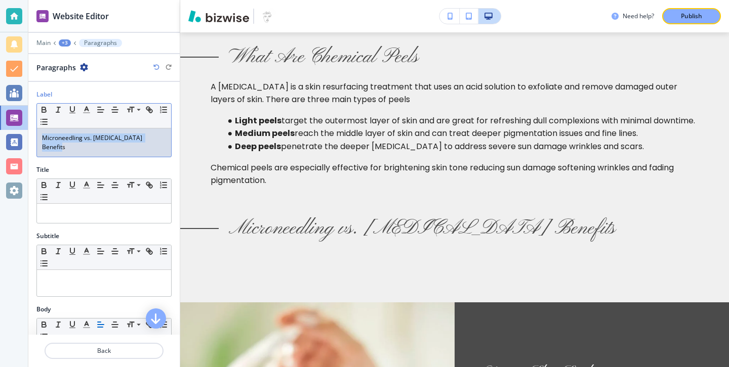
drag, startPoint x: 161, startPoint y: 144, endPoint x: 41, endPoint y: 138, distance: 120.6
click at [41, 137] on div "Microneedling vs. [MEDICAL_DATA] Benefits" at bounding box center [104, 143] width 134 height 28
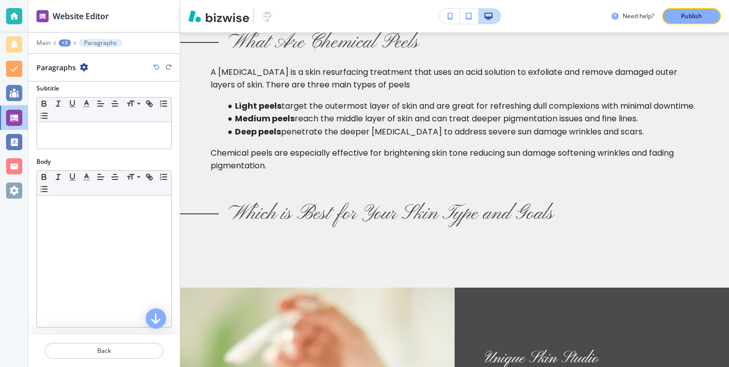
scroll to position [155, 0]
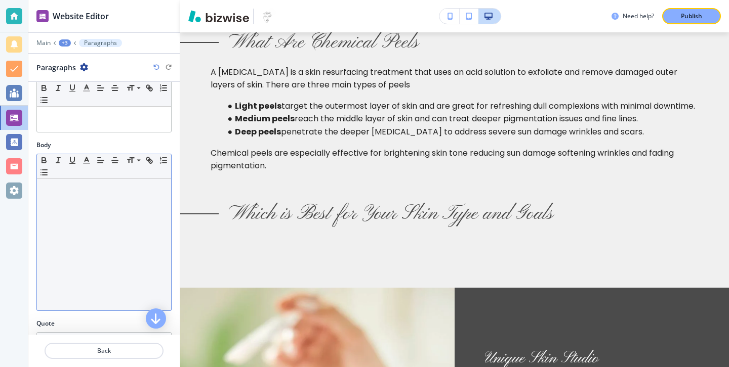
click at [123, 210] on div at bounding box center [104, 245] width 134 height 132
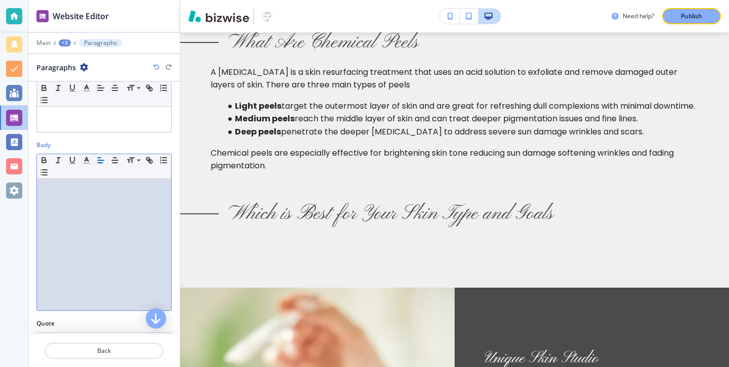
scroll to position [0, 0]
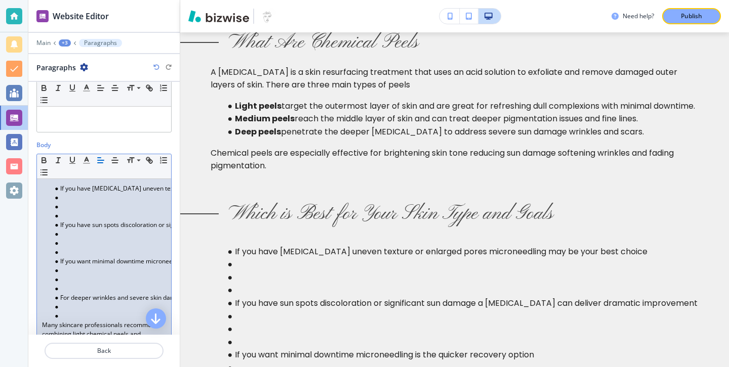
click at [105, 216] on li at bounding box center [108, 215] width 115 height 9
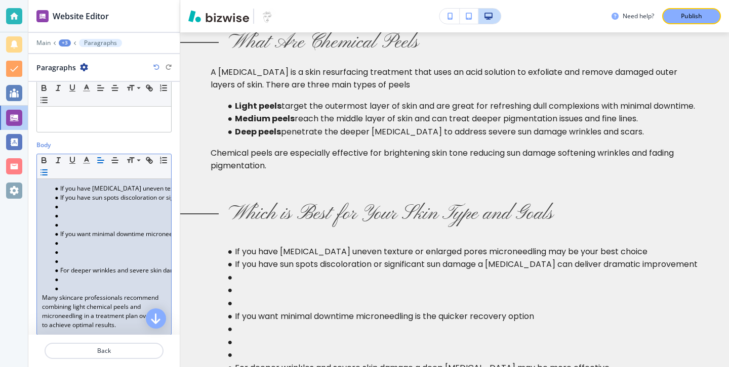
scroll to position [128, 0]
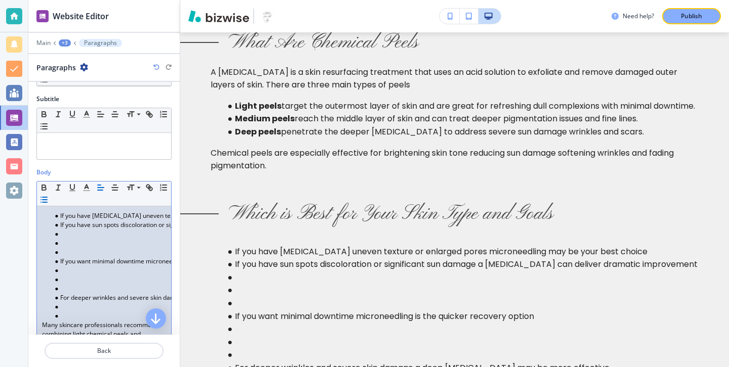
click at [62, 253] on li at bounding box center [108, 252] width 115 height 9
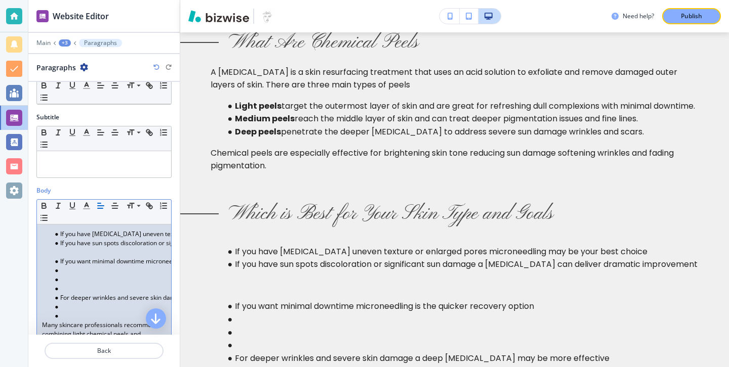
scroll to position [101, 0]
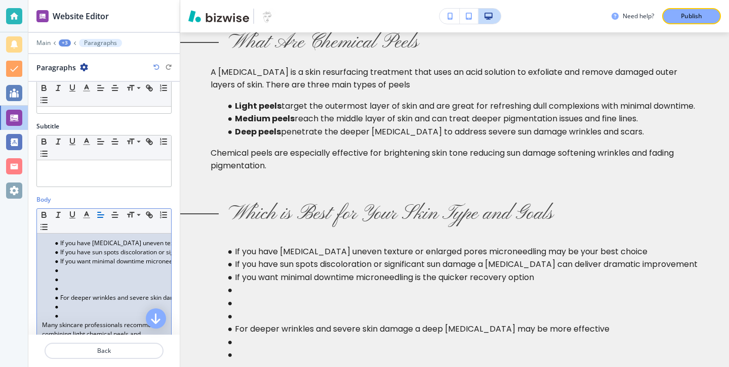
click at [64, 290] on li at bounding box center [108, 288] width 115 height 9
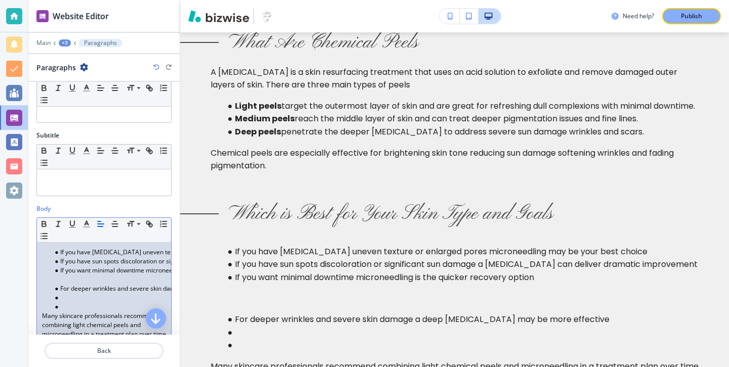
scroll to position [73, 0]
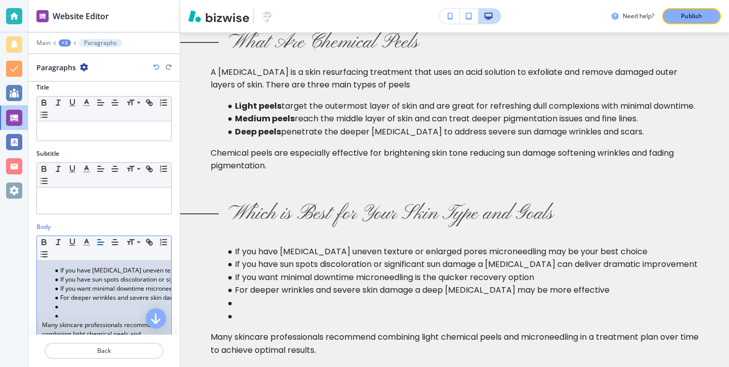
click at [62, 315] on li at bounding box center [108, 316] width 115 height 9
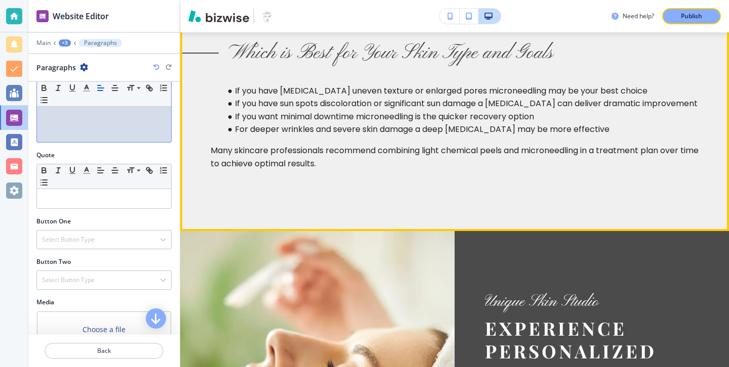
scroll to position [791, 0]
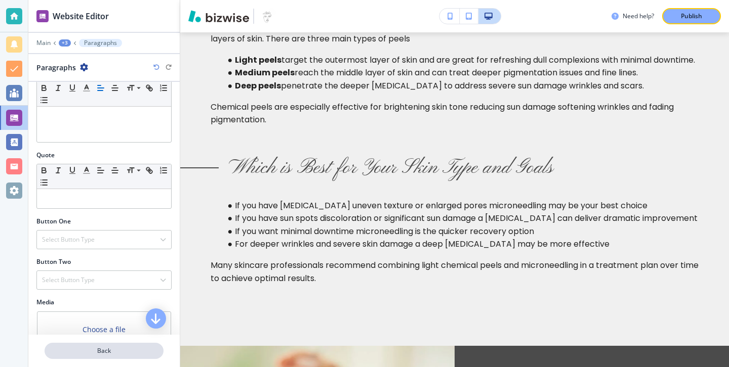
click at [134, 348] on p "Back" at bounding box center [104, 351] width 117 height 9
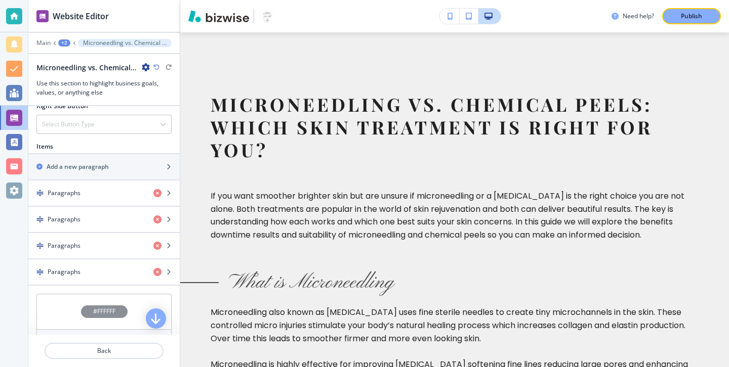
scroll to position [557, 0]
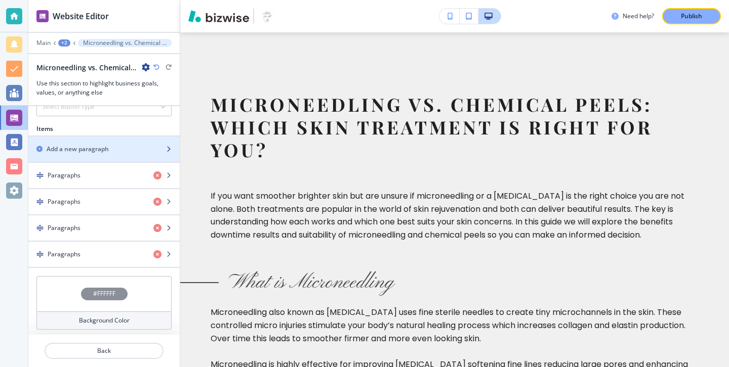
click at [123, 145] on div "Add a new paragraph" at bounding box center [92, 149] width 129 height 9
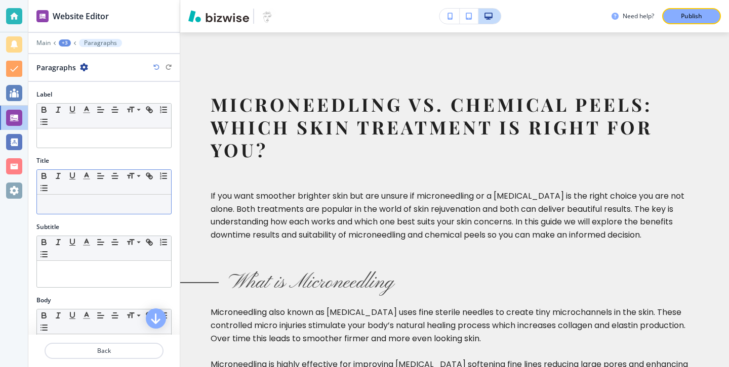
click at [135, 207] on p at bounding box center [104, 204] width 124 height 9
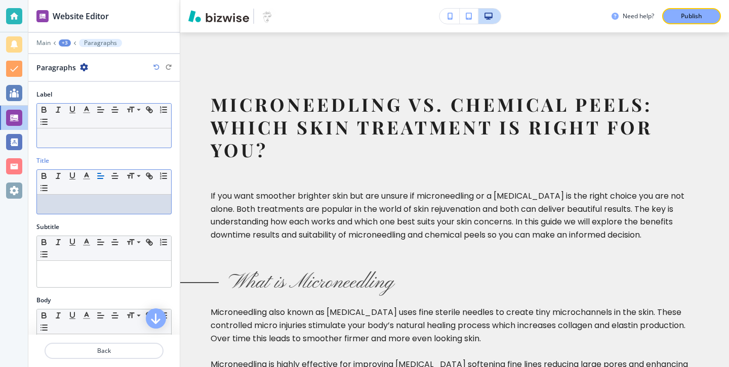
click at [150, 146] on div at bounding box center [104, 138] width 134 height 19
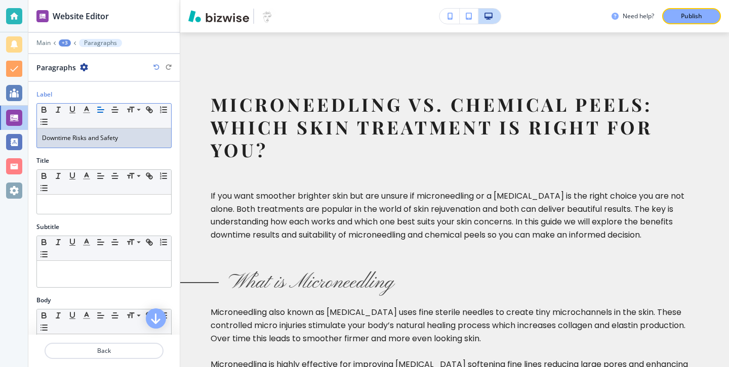
scroll to position [121, 0]
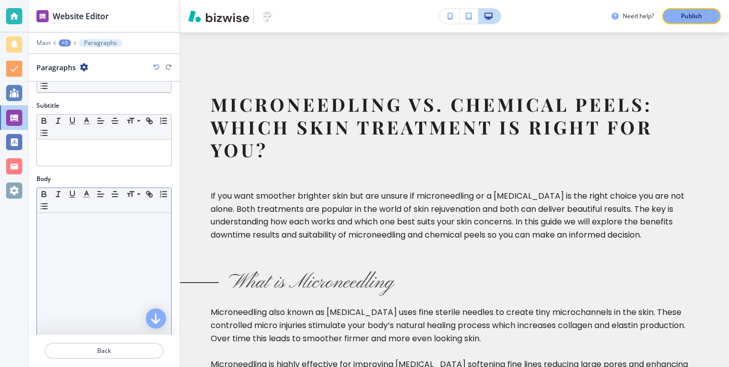
click at [118, 245] on div at bounding box center [104, 279] width 134 height 132
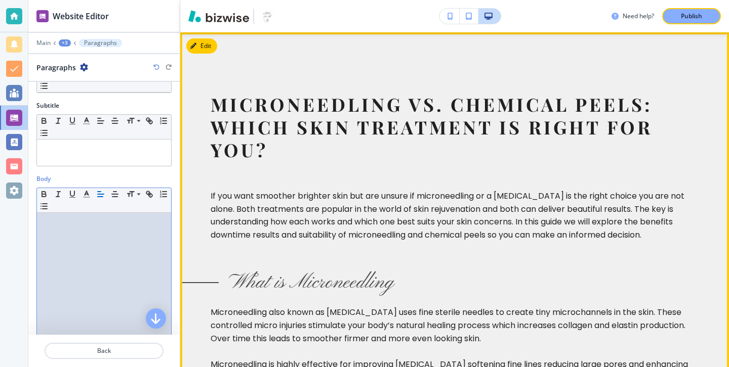
scroll to position [0, 0]
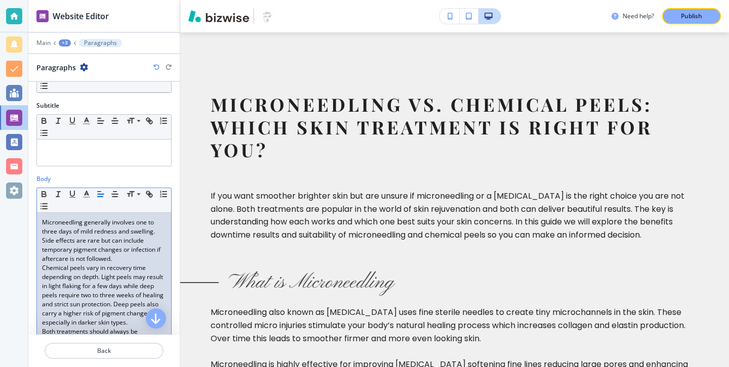
click at [121, 262] on p "Microneedling generally involves one to three days of mild redness and swelling…" at bounding box center [104, 241] width 124 height 46
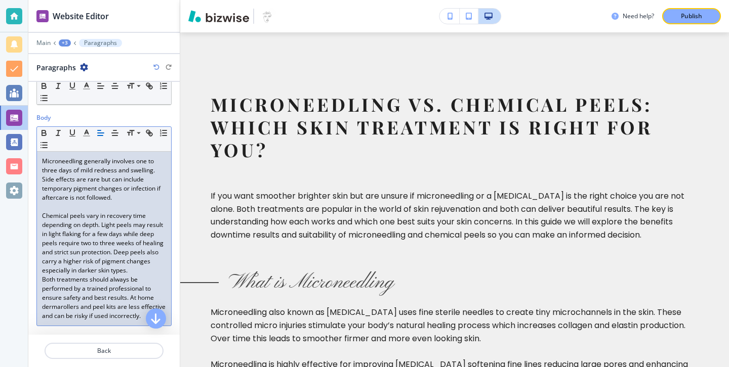
scroll to position [195, 0]
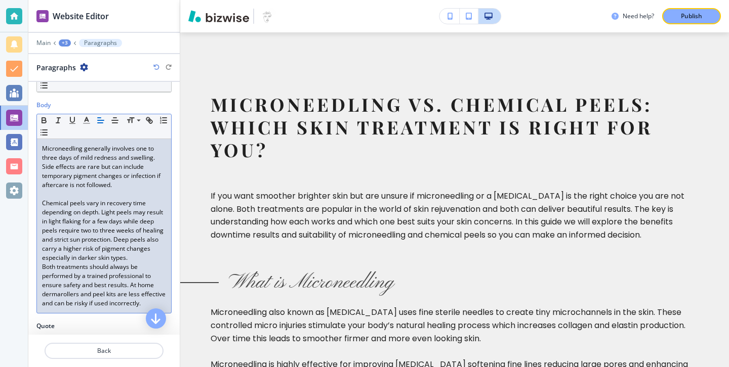
click at [131, 260] on p "Chemical peels vary in recovery time depending on depth. Light peels may result…" at bounding box center [104, 231] width 124 height 64
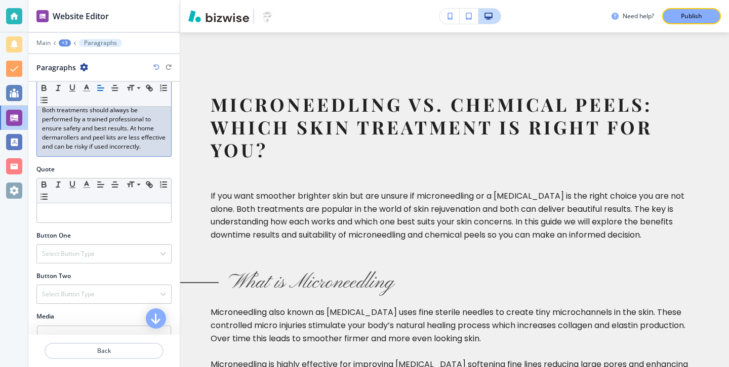
scroll to position [374, 0]
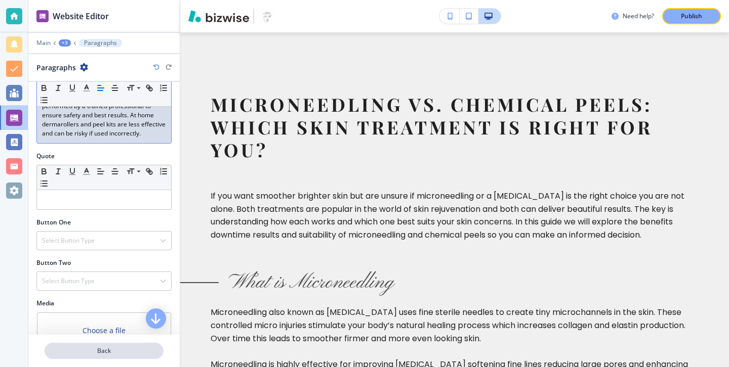
click at [122, 353] on p "Back" at bounding box center [104, 351] width 117 height 9
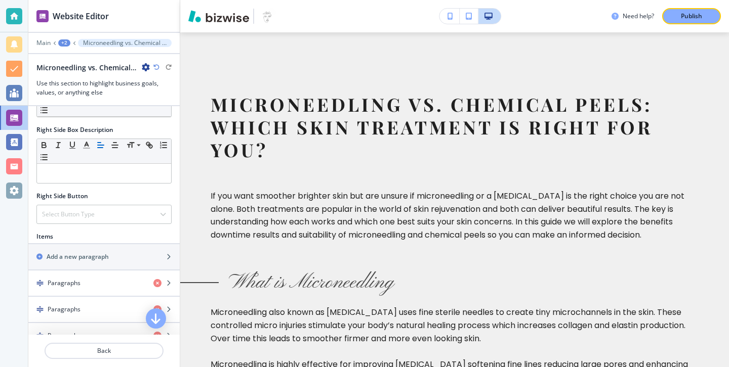
scroll to position [586, 0]
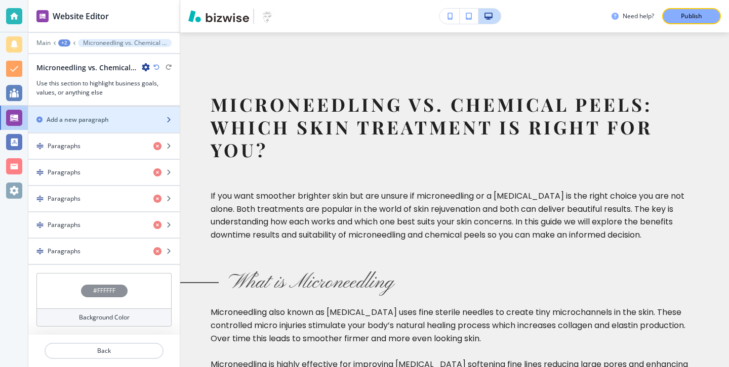
click at [96, 129] on div "button" at bounding box center [103, 128] width 151 height 8
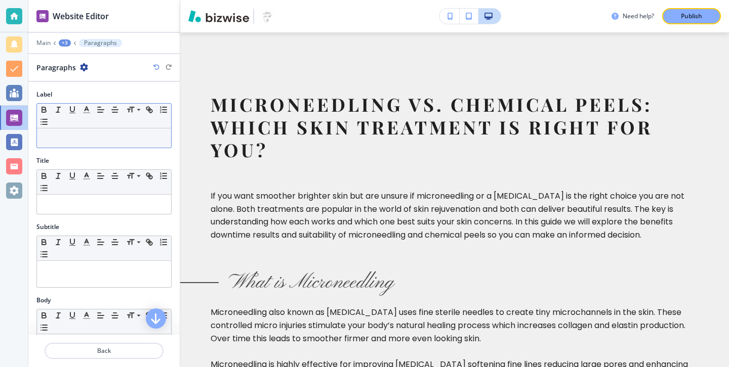
click at [144, 132] on div at bounding box center [104, 138] width 134 height 19
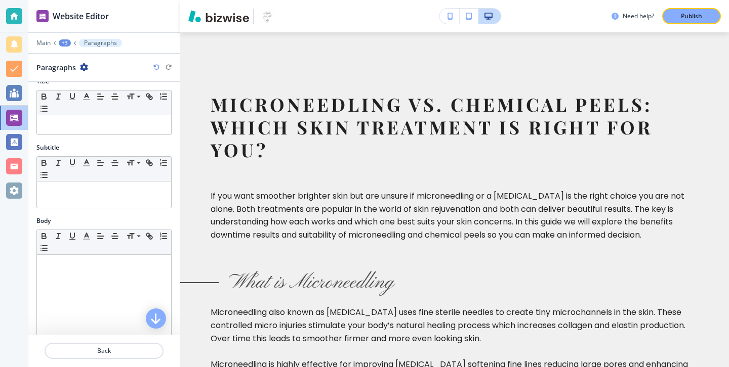
scroll to position [90, 0]
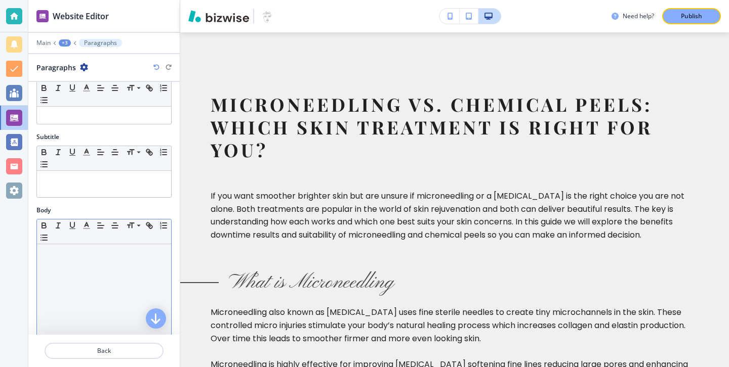
click at [112, 292] on div at bounding box center [104, 310] width 134 height 132
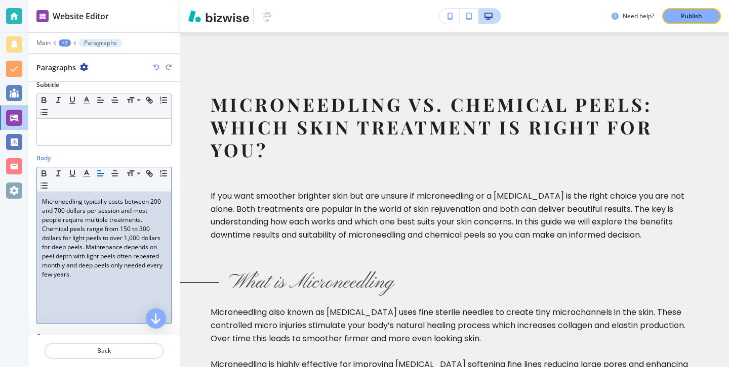
scroll to position [147, 0]
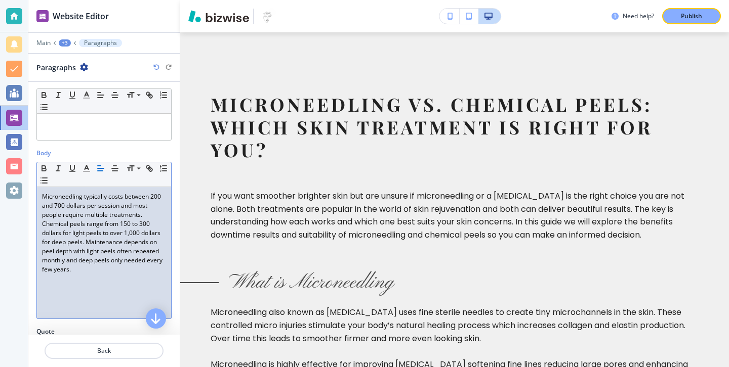
click at [148, 217] on p "Microneedling typically costs between 200 and 700 dollars per session and most …" at bounding box center [104, 205] width 124 height 27
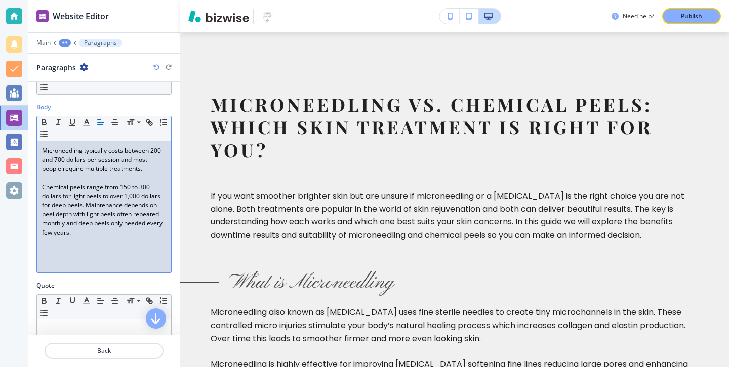
scroll to position [211, 0]
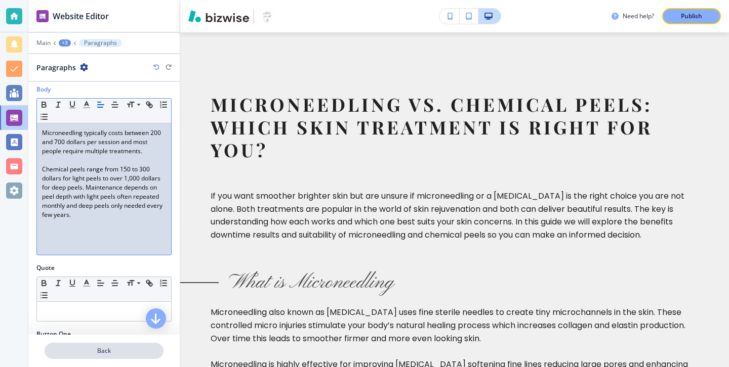
click at [131, 345] on button "Back" at bounding box center [104, 351] width 119 height 16
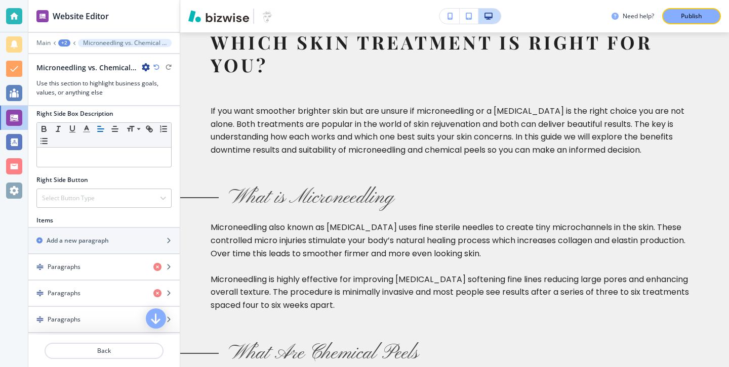
scroll to position [498, 0]
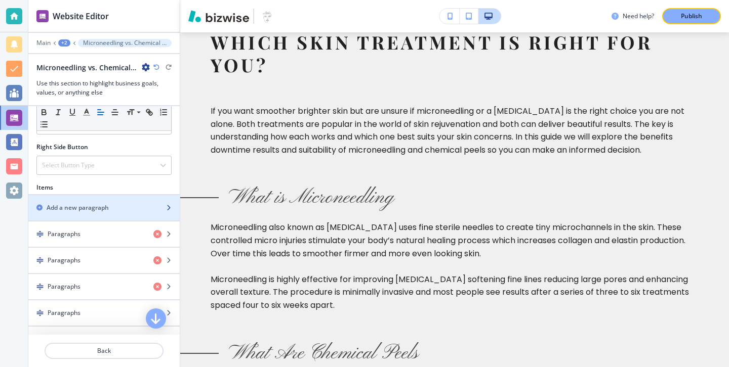
click at [108, 204] on h2 "Add a new paragraph" at bounding box center [78, 207] width 62 height 9
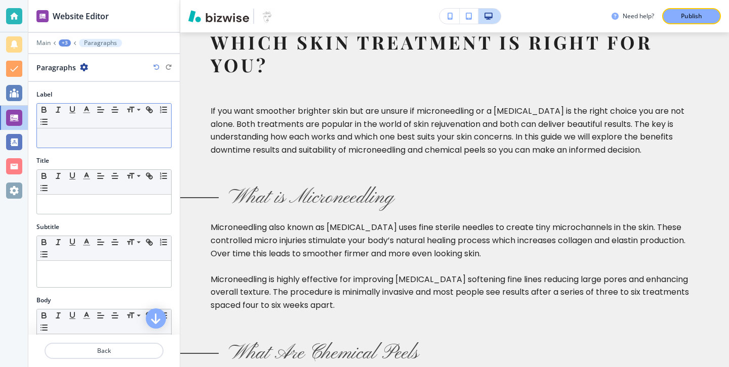
click at [153, 143] on div at bounding box center [104, 138] width 134 height 19
paste div
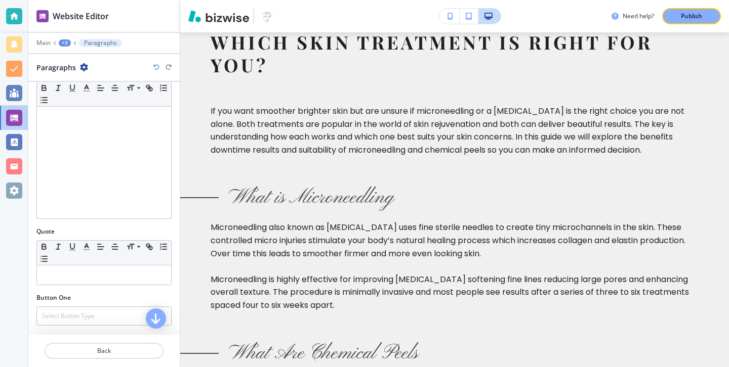
scroll to position [248, 0]
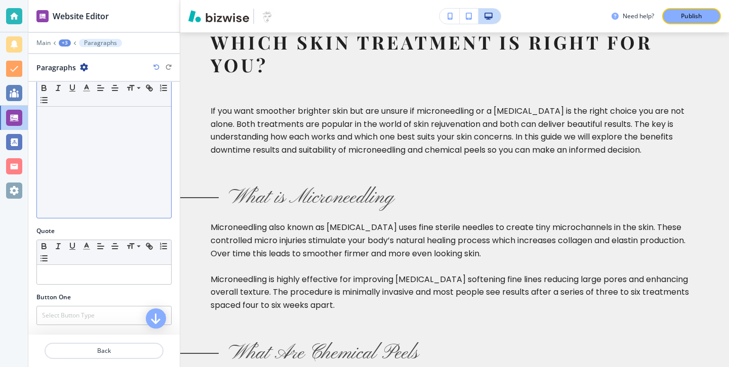
click at [150, 149] on div at bounding box center [104, 153] width 134 height 132
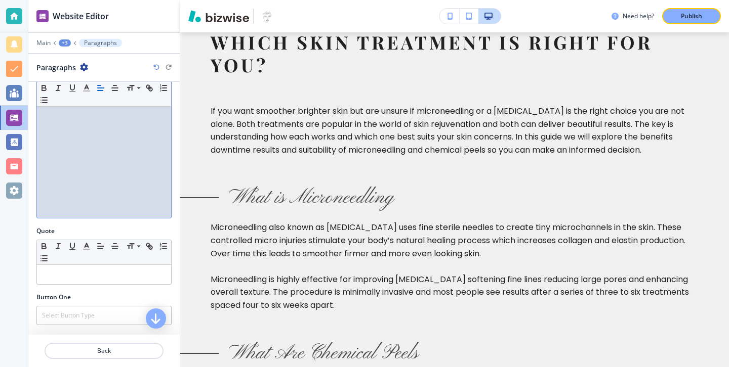
click at [123, 130] on div at bounding box center [104, 153] width 134 height 132
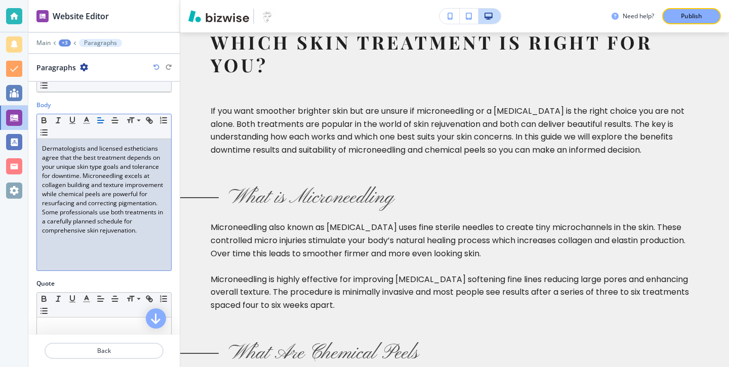
scroll to position [191, 0]
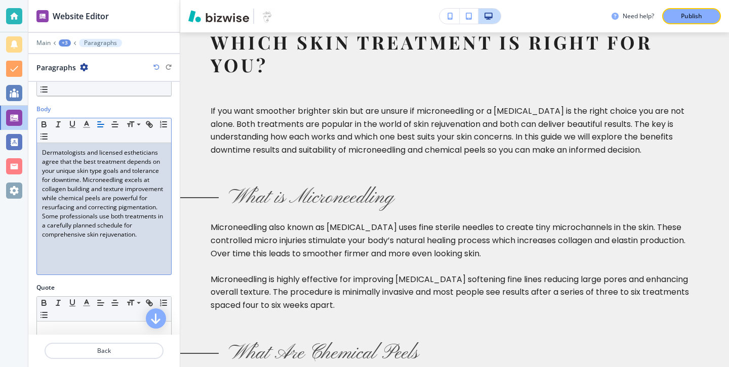
click at [157, 209] on p "Dermatologists and licensed estheticians agree that the best treatment depends …" at bounding box center [104, 180] width 124 height 64
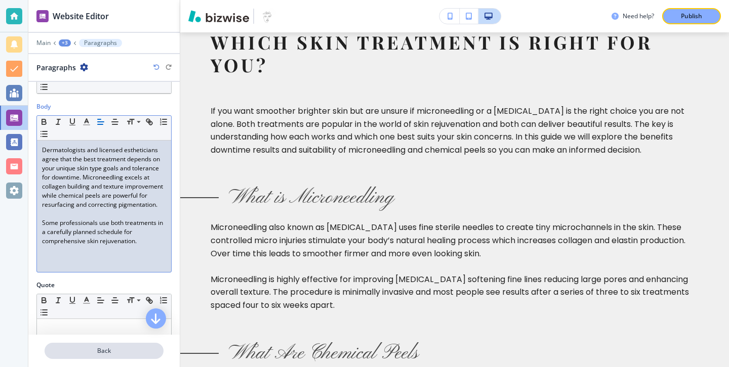
click at [103, 345] on button "Back" at bounding box center [104, 351] width 119 height 16
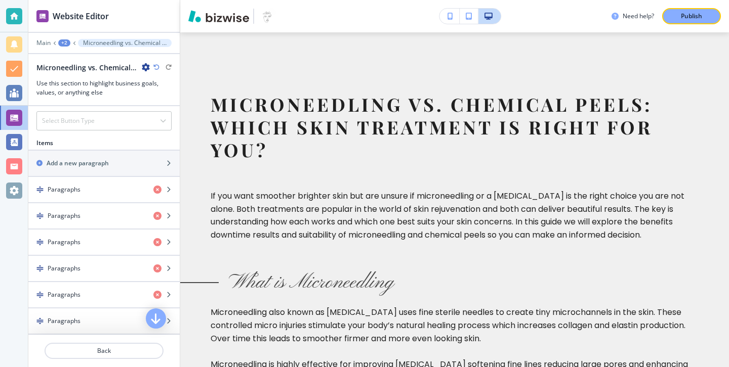
scroll to position [507, 0]
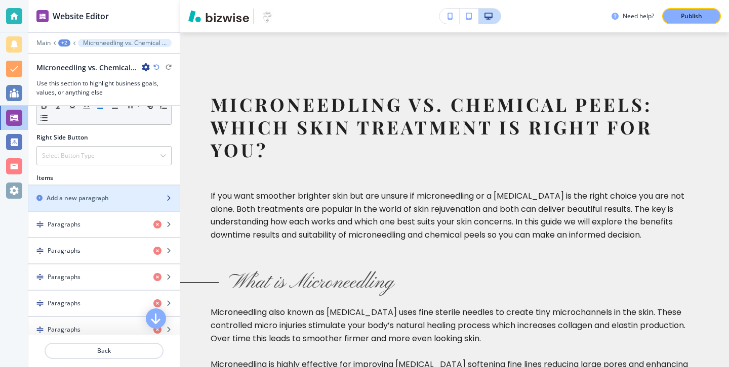
click at [106, 204] on div "button" at bounding box center [103, 207] width 151 height 8
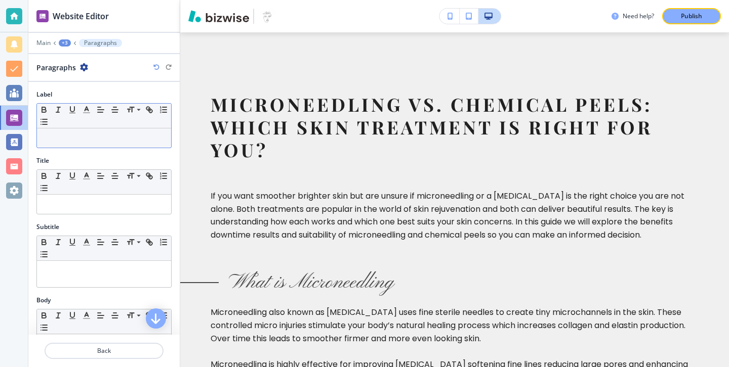
click at [149, 139] on p at bounding box center [104, 138] width 124 height 9
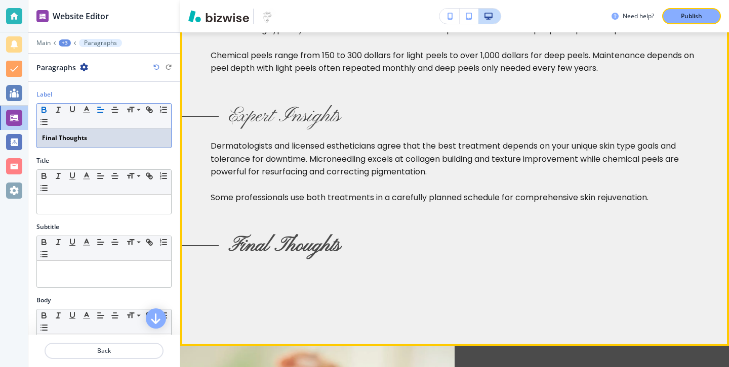
scroll to position [1366, 0]
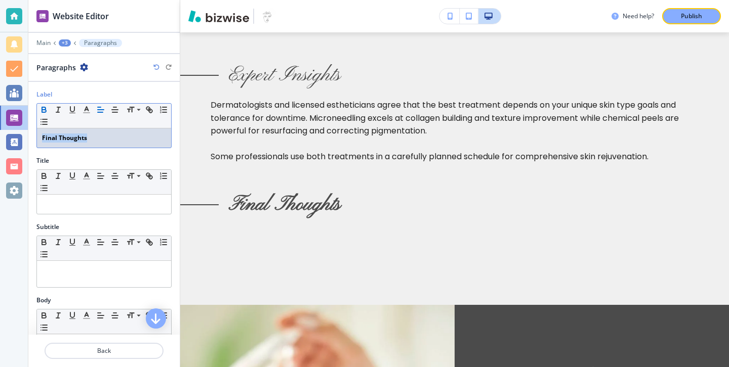
drag, startPoint x: 103, startPoint y: 136, endPoint x: 1, endPoint y: 134, distance: 101.7
click at [1, 134] on div "Website Editor Main +3 Paragraphs Paragraphs Label Small Normal Large Huge Fina…" at bounding box center [364, 183] width 729 height 367
click at [42, 110] on icon "button" at bounding box center [44, 111] width 4 height 3
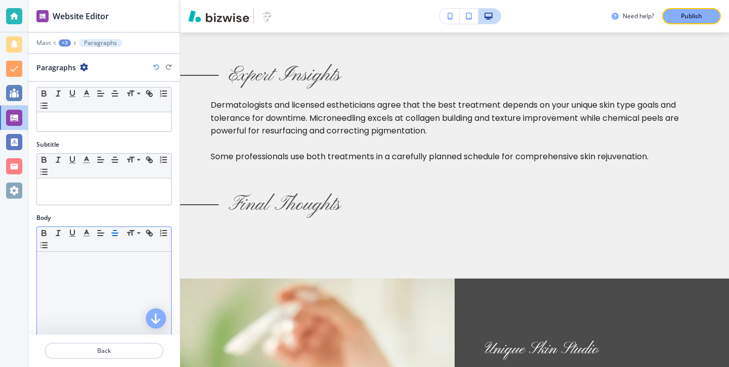
scroll to position [125, 0]
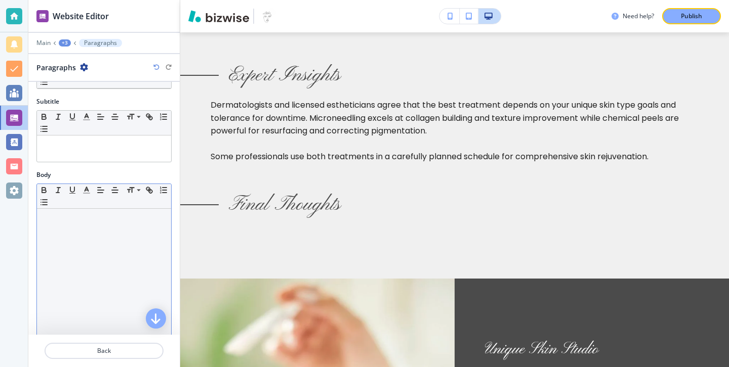
click at [114, 294] on div at bounding box center [104, 275] width 134 height 132
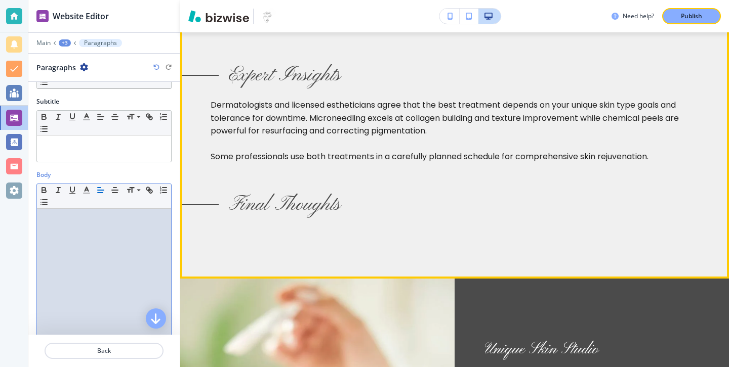
paste div
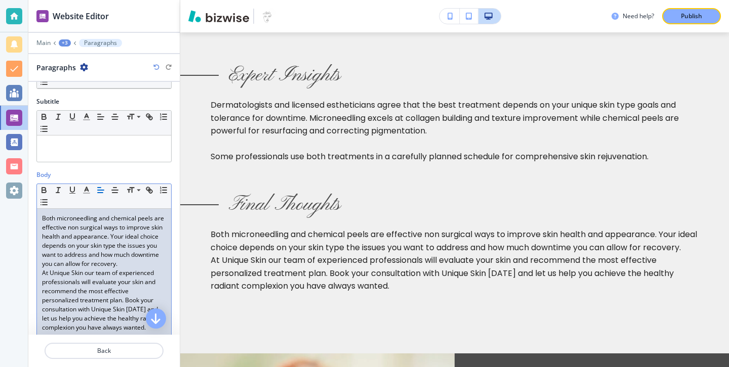
click at [141, 270] on p "At Unique Skin our team of experienced professionals will evaluate your skin an…" at bounding box center [104, 301] width 124 height 64
click at [143, 263] on p "Both microneedling and chemical peels are effective non surgical ways to improv…" at bounding box center [104, 241] width 124 height 55
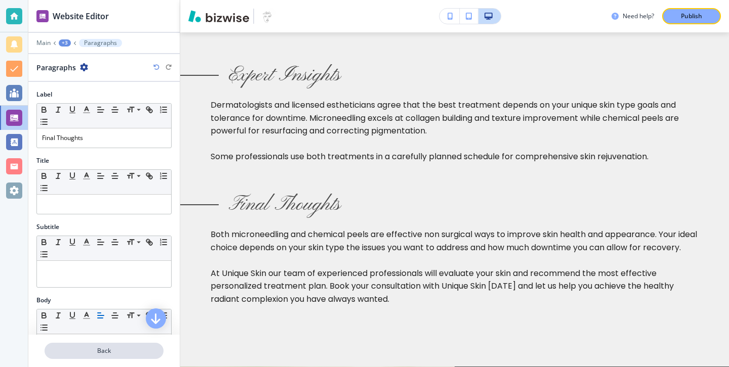
click at [130, 351] on p "Back" at bounding box center [104, 351] width 117 height 9
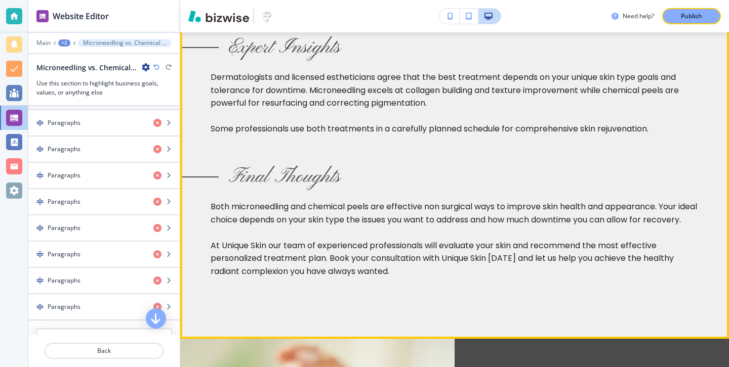
scroll to position [1372, 0]
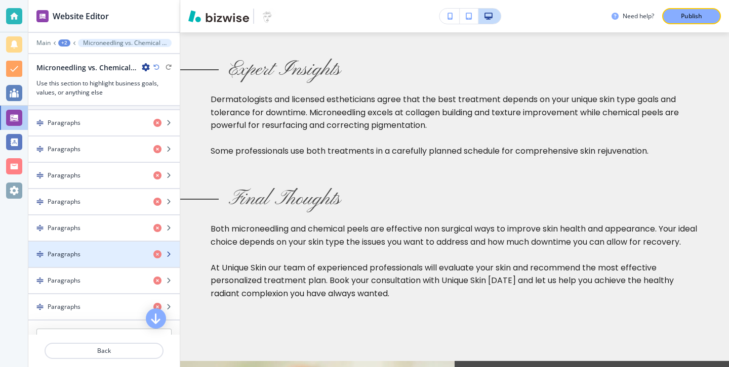
click at [71, 261] on div "button" at bounding box center [103, 263] width 151 height 8
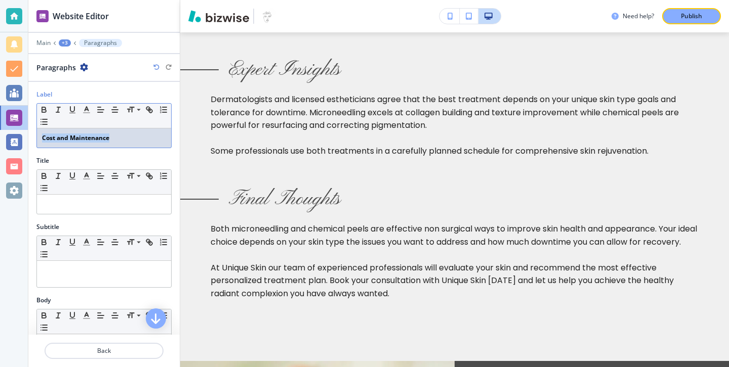
drag, startPoint x: 138, startPoint y: 133, endPoint x: 141, endPoint y: 148, distance: 15.5
click at [141, 148] on div "Small Normal Large Huge Cost and Maintenance" at bounding box center [103, 125] width 135 height 45
click at [46, 109] on icon "button" at bounding box center [43, 109] width 9 height 9
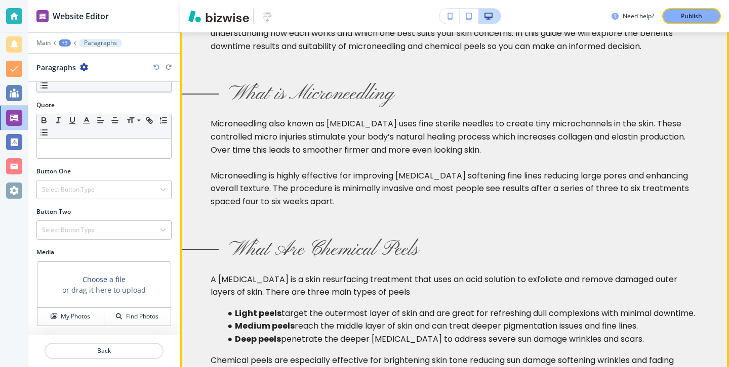
scroll to position [0, 0]
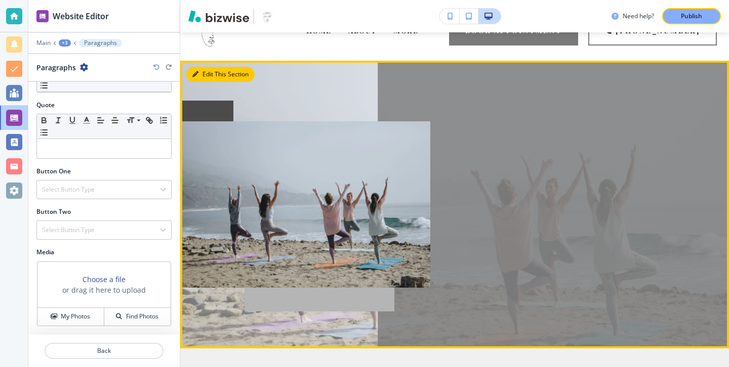
click at [200, 70] on button "Edit This Section" at bounding box center [220, 74] width 68 height 15
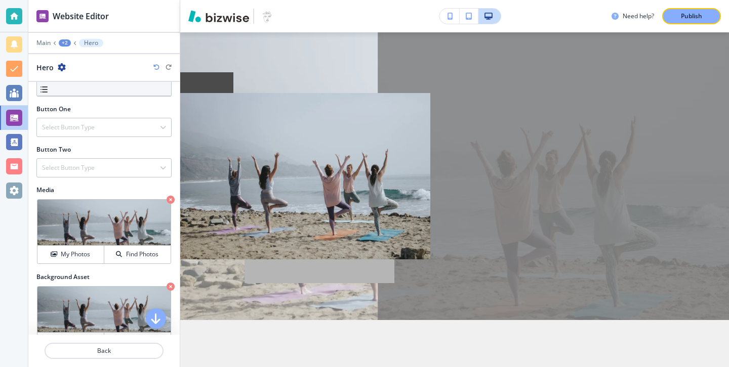
scroll to position [332, 0]
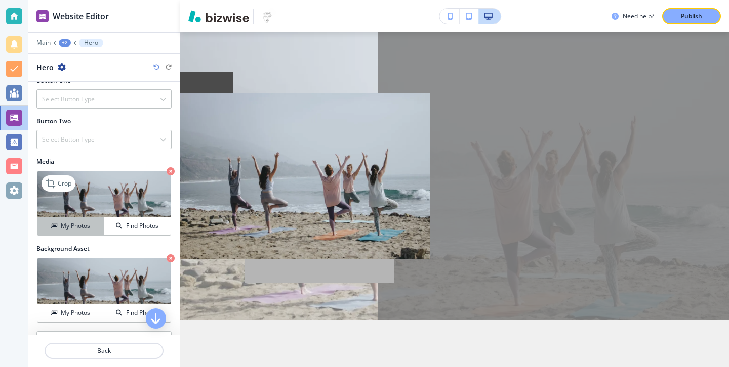
click at [80, 226] on h4 "My Photos" at bounding box center [75, 226] width 29 height 9
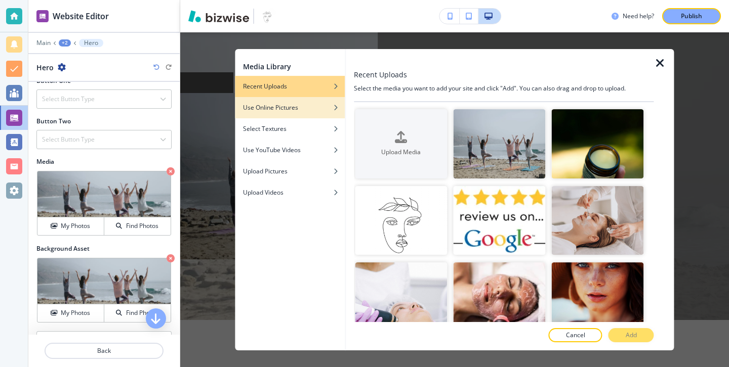
click at [308, 107] on div "Use Online Pictures" at bounding box center [290, 107] width 110 height 9
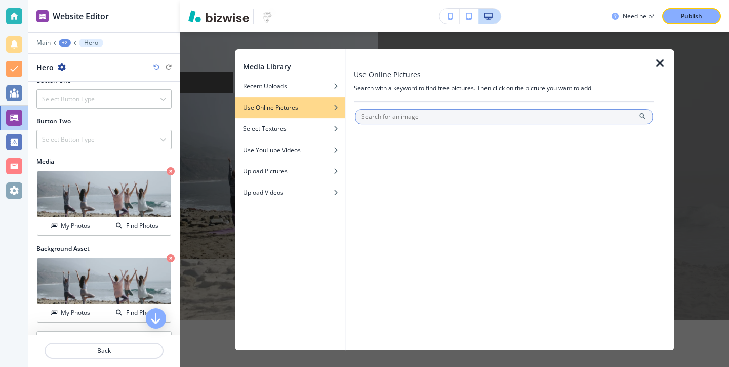
click at [441, 116] on input "text" at bounding box center [504, 116] width 298 height 15
type input "f"
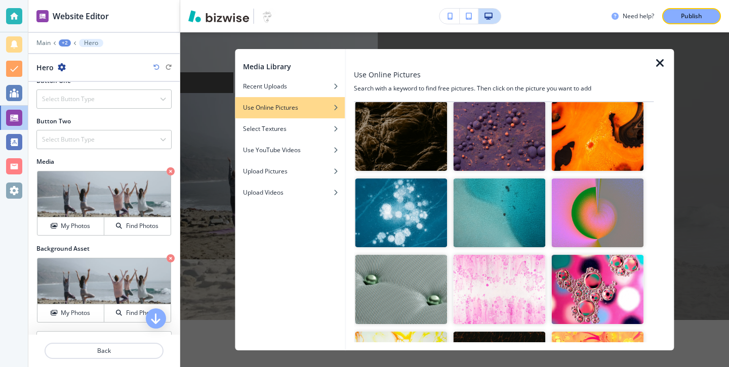
scroll to position [0, 0]
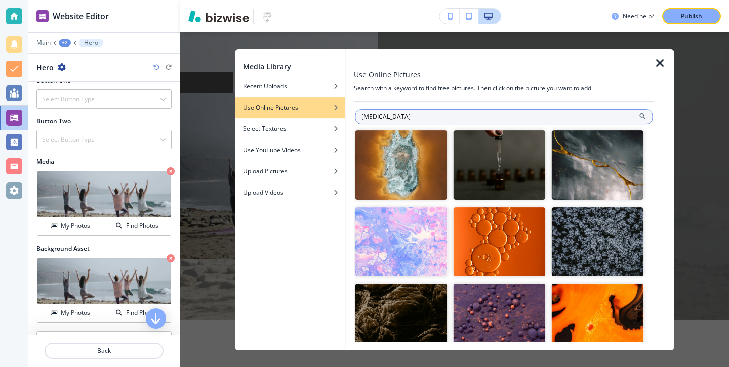
click at [436, 119] on input "[MEDICAL_DATA]" at bounding box center [504, 116] width 298 height 15
type input "[MEDICAL_DATA] face"
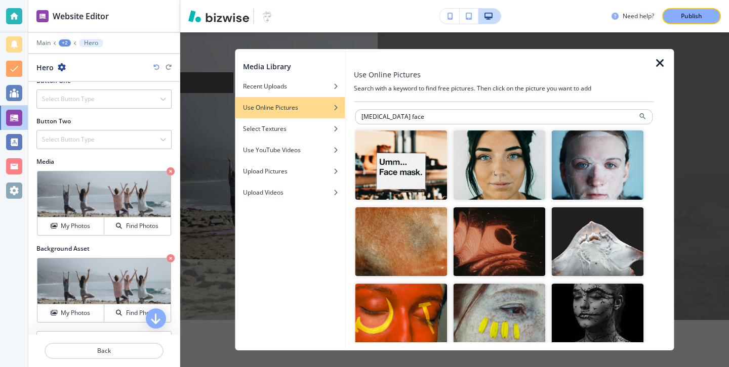
drag, startPoint x: 449, startPoint y: 123, endPoint x: 377, endPoint y: 108, distance: 73.9
click at [377, 108] on div "[MEDICAL_DATA] face" at bounding box center [504, 222] width 300 height 240
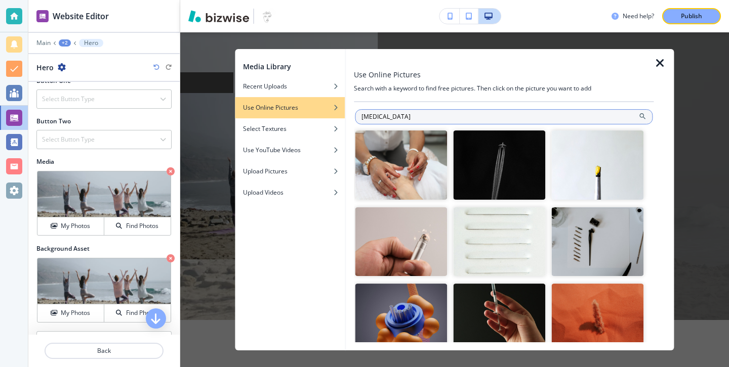
click at [380, 116] on input "[MEDICAL_DATA]" at bounding box center [504, 116] width 298 height 15
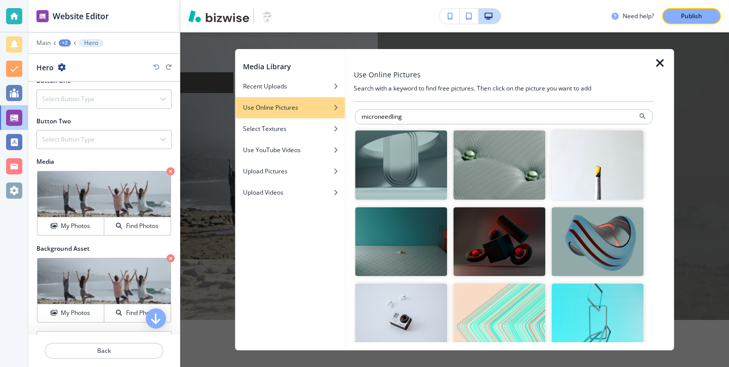
drag, startPoint x: 489, startPoint y: 119, endPoint x: 341, endPoint y: 111, distance: 149.0
click at [341, 111] on div "Media Library Recent Uploads Use Online Pictures Select Textures Use YouTube Vi…" at bounding box center [454, 200] width 439 height 302
type input "skin"
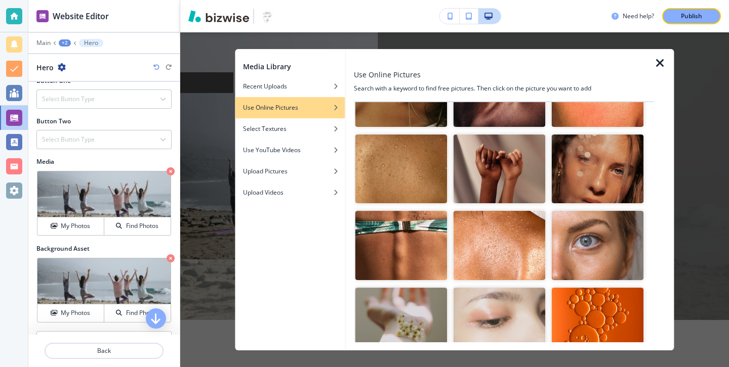
scroll to position [475, 0]
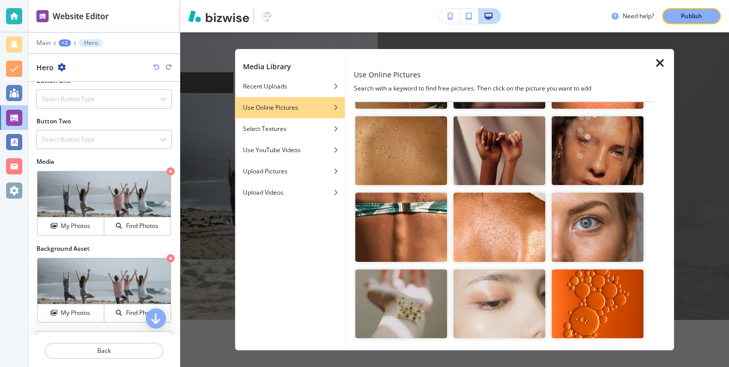
click at [639, 253] on img "button" at bounding box center [597, 227] width 92 height 69
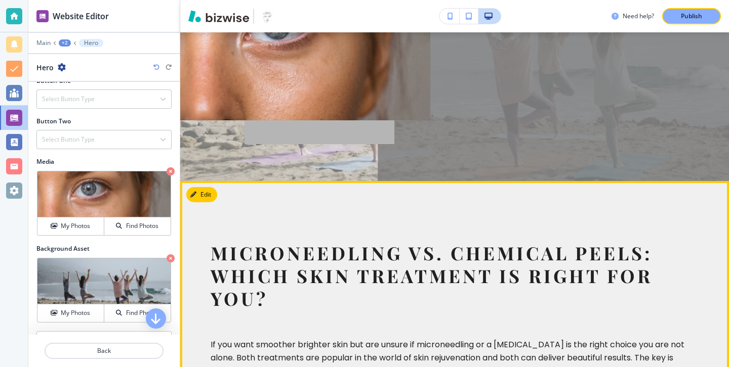
scroll to position [33, 0]
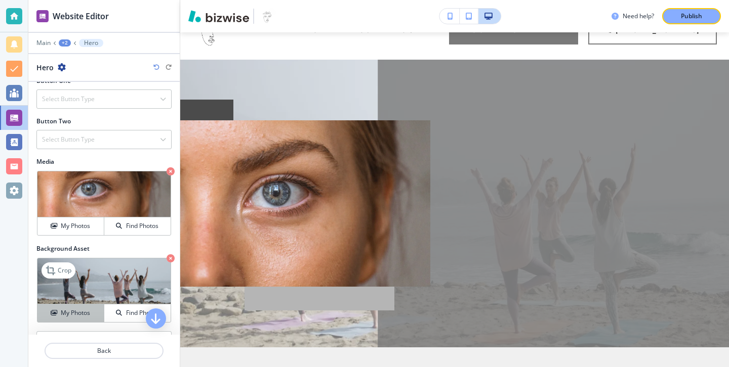
click at [83, 311] on h4 "My Photos" at bounding box center [75, 313] width 29 height 9
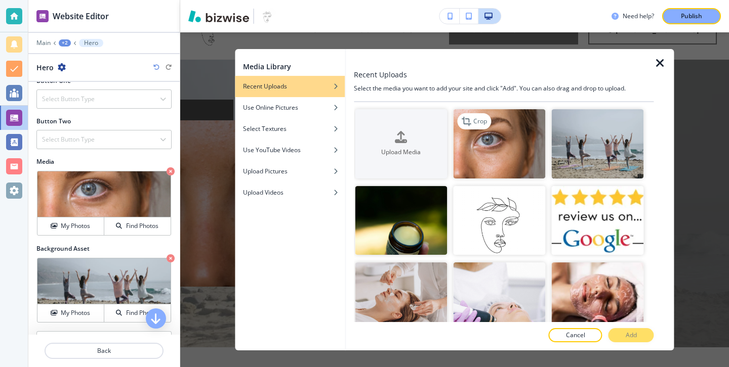
click at [470, 153] on img "button" at bounding box center [499, 143] width 92 height 69
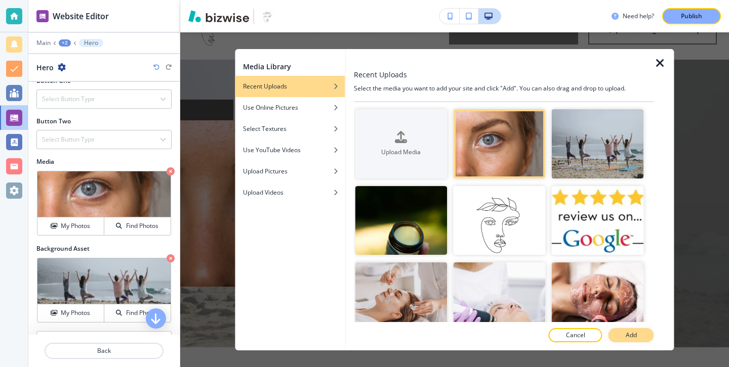
click at [643, 340] on button "Add" at bounding box center [631, 335] width 46 height 14
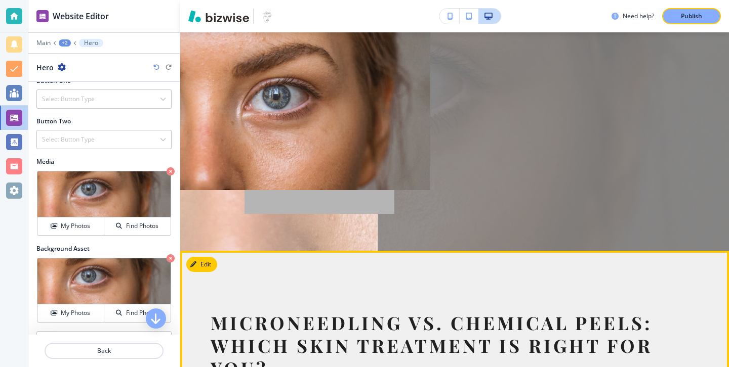
scroll to position [0, 0]
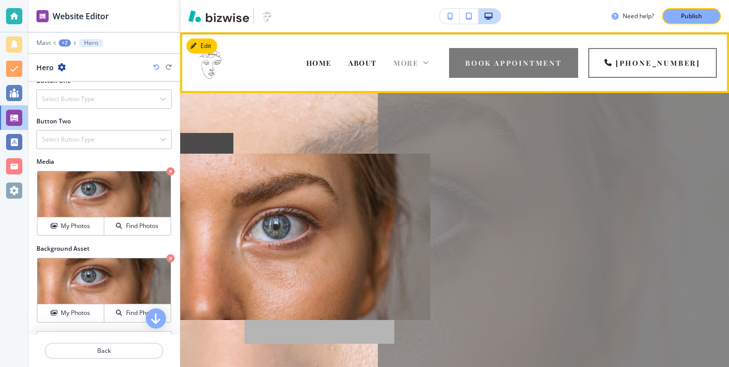
click at [431, 59] on icon at bounding box center [425, 63] width 10 height 10
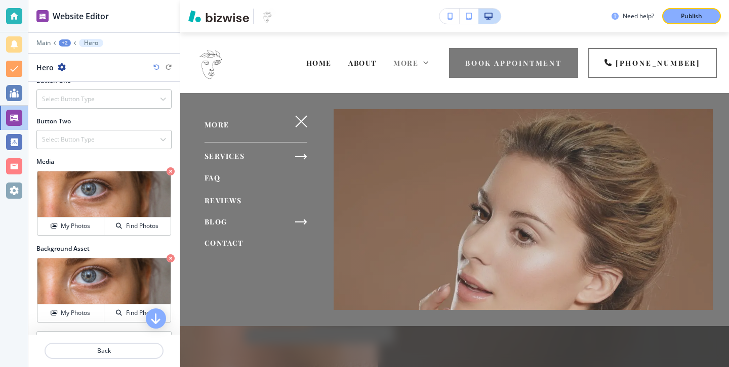
click at [223, 217] on span "BLOG" at bounding box center [215, 222] width 23 height 10
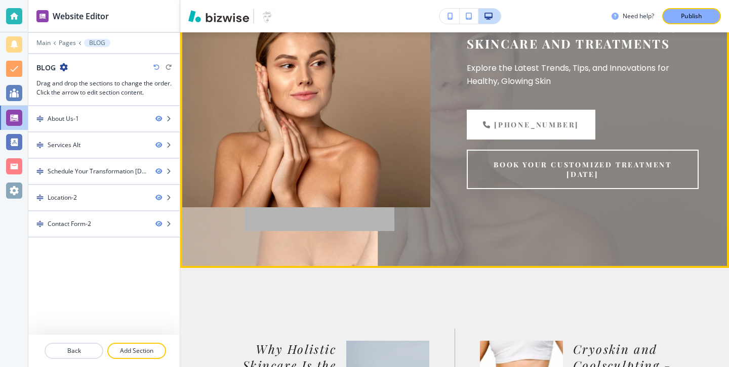
scroll to position [299, 0]
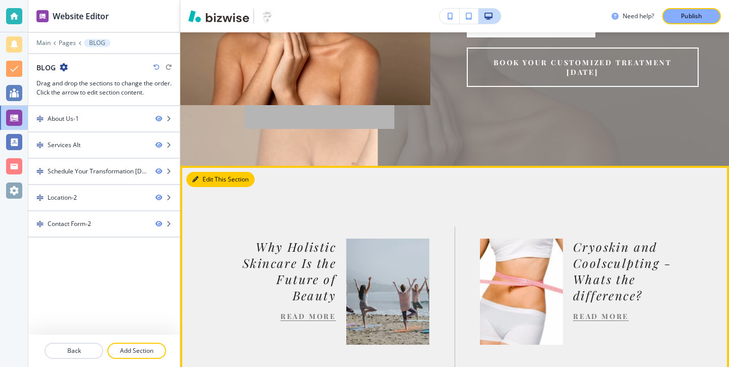
click at [211, 178] on button "Edit This Section" at bounding box center [220, 179] width 68 height 15
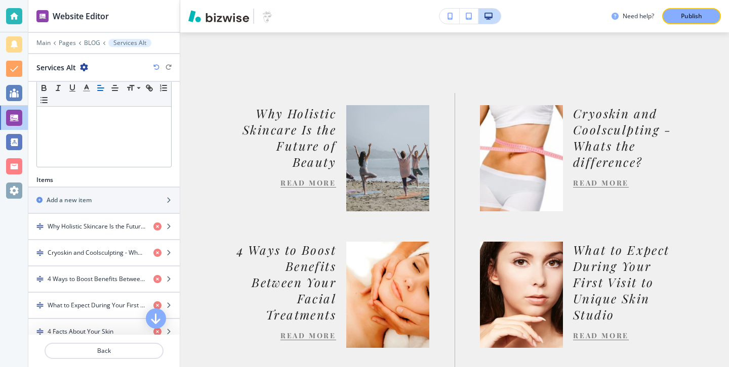
scroll to position [273, 0]
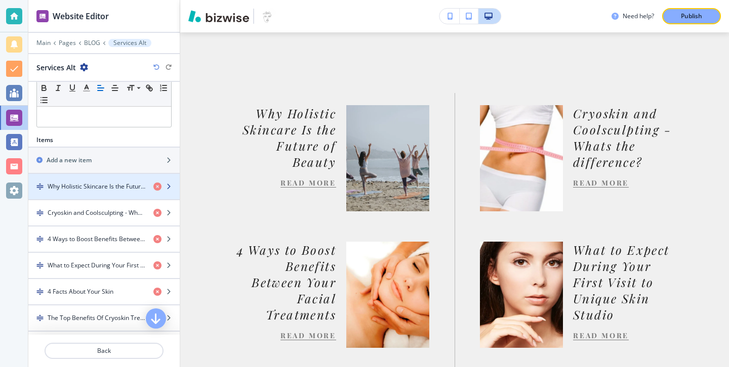
click at [125, 192] on div "button" at bounding box center [103, 195] width 151 height 8
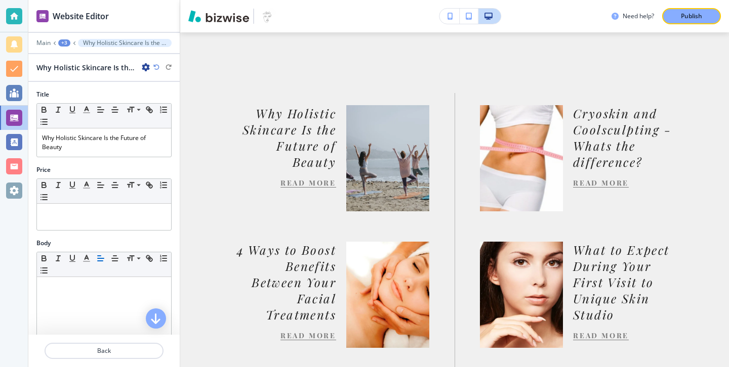
click at [146, 64] on icon "button" at bounding box center [146, 67] width 8 height 8
click at [160, 100] on p "Duplicate Why Holistic Skincare Is the Future of Beauty" at bounding box center [174, 102] width 52 height 9
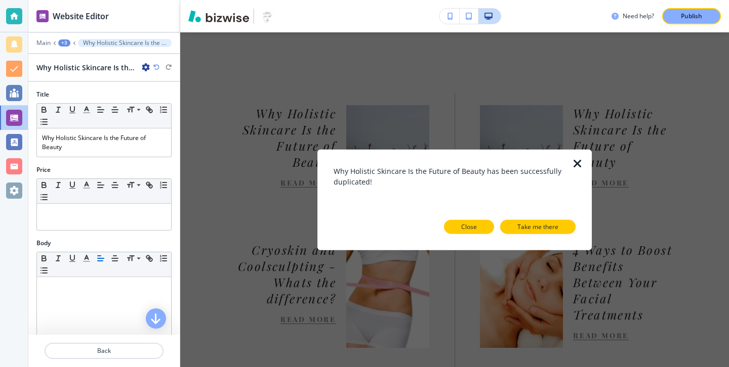
click at [462, 220] on button "Close" at bounding box center [469, 227] width 50 height 14
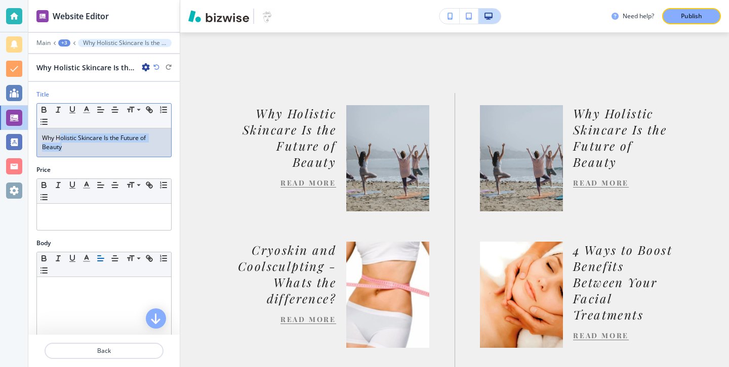
drag, startPoint x: 148, startPoint y: 147, endPoint x: 62, endPoint y: 134, distance: 86.6
click at [62, 134] on p "Why Holistic Skincare Is the Future of Beauty" at bounding box center [104, 143] width 124 height 18
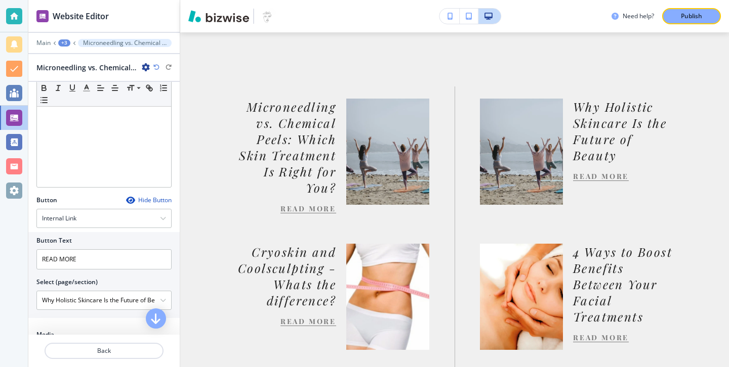
scroll to position [304, 0]
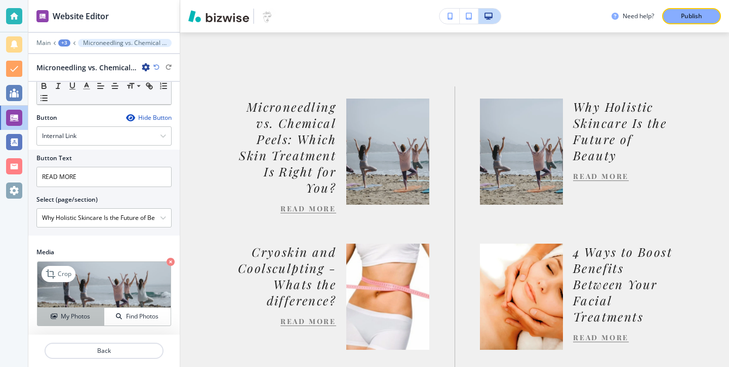
click at [90, 311] on button "My Photos" at bounding box center [70, 317] width 67 height 18
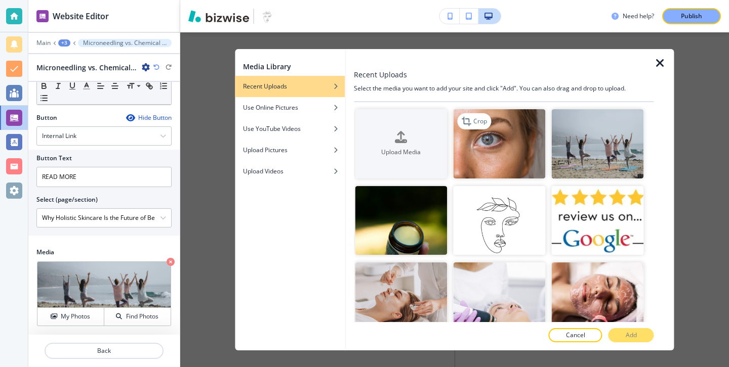
click at [459, 139] on img "button" at bounding box center [499, 143] width 92 height 69
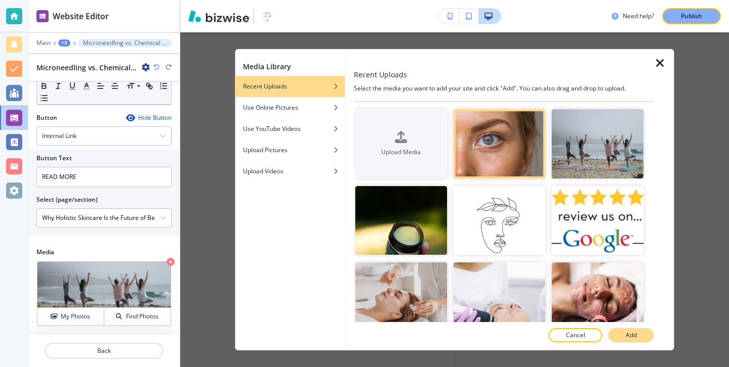
click at [629, 333] on p "Add" at bounding box center [630, 335] width 11 height 9
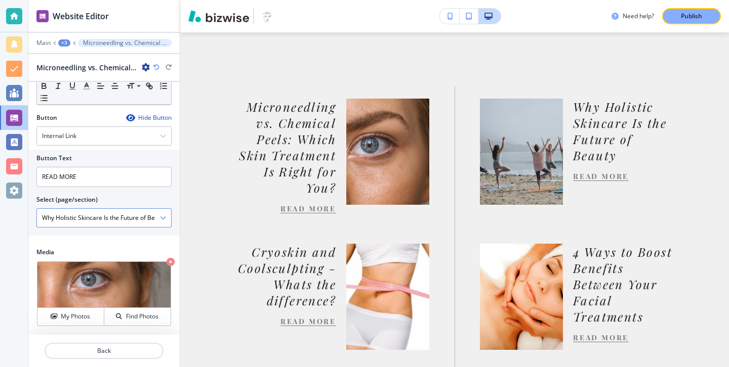
click at [163, 219] on icon "button" at bounding box center [163, 218] width 6 height 6
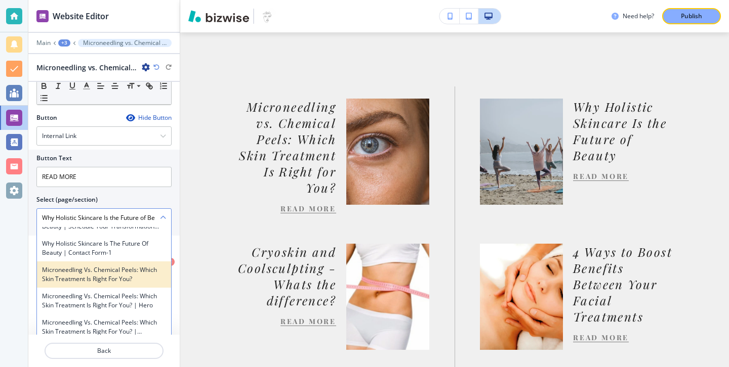
scroll to position [2545, 0]
click at [125, 274] on h4 "Microneedling vs. Chemical Peels: Which Skin Treatment Is Right for You?" at bounding box center [104, 275] width 124 height 18
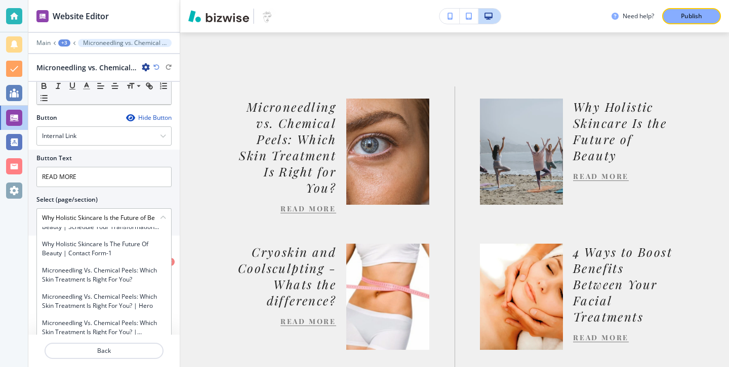
type \(page\/section\) "Microneedling vs. Chemical Peels: Which Skin Treatment Is Right for You?"
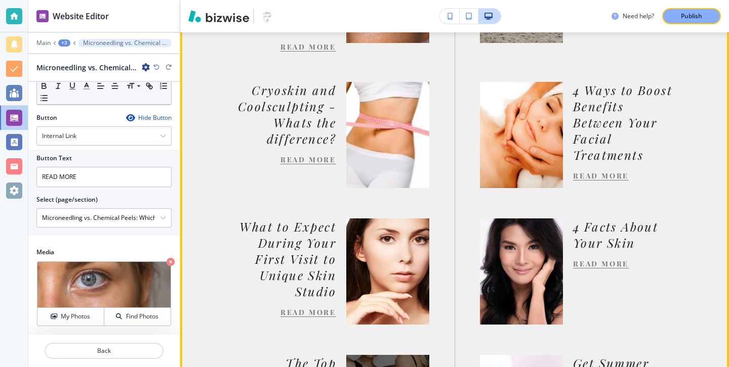
scroll to position [544, 0]
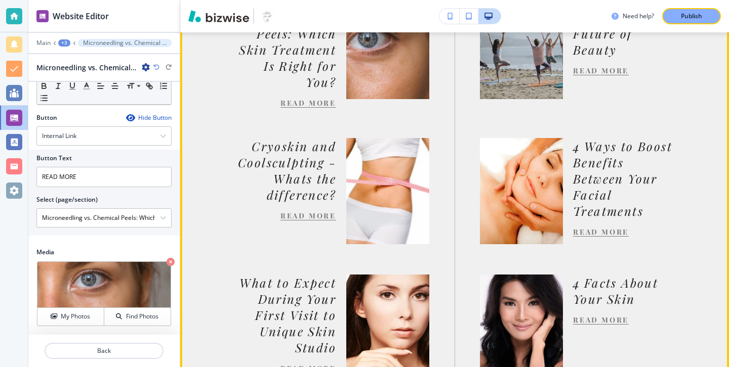
click at [327, 102] on link "READ MORE" at bounding box center [308, 103] width 56 height 10
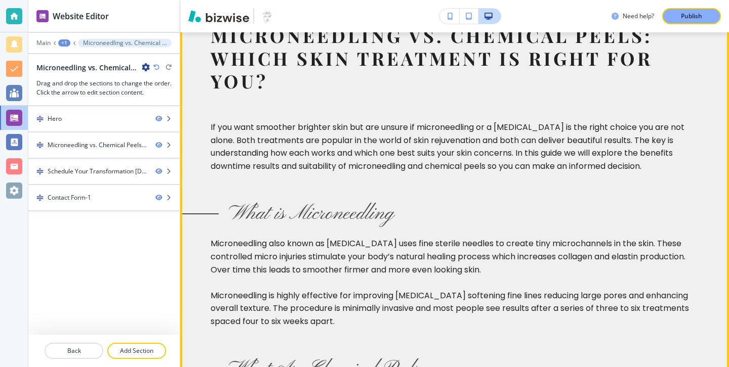
scroll to position [303, 0]
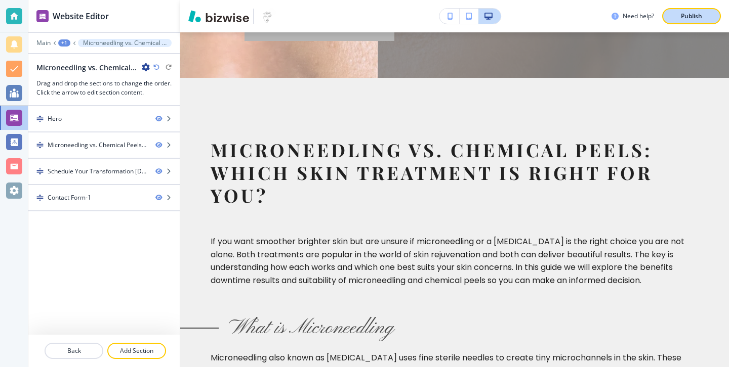
click at [688, 21] on button "Publish" at bounding box center [691, 16] width 59 height 16
